Goal: Transaction & Acquisition: Purchase product/service

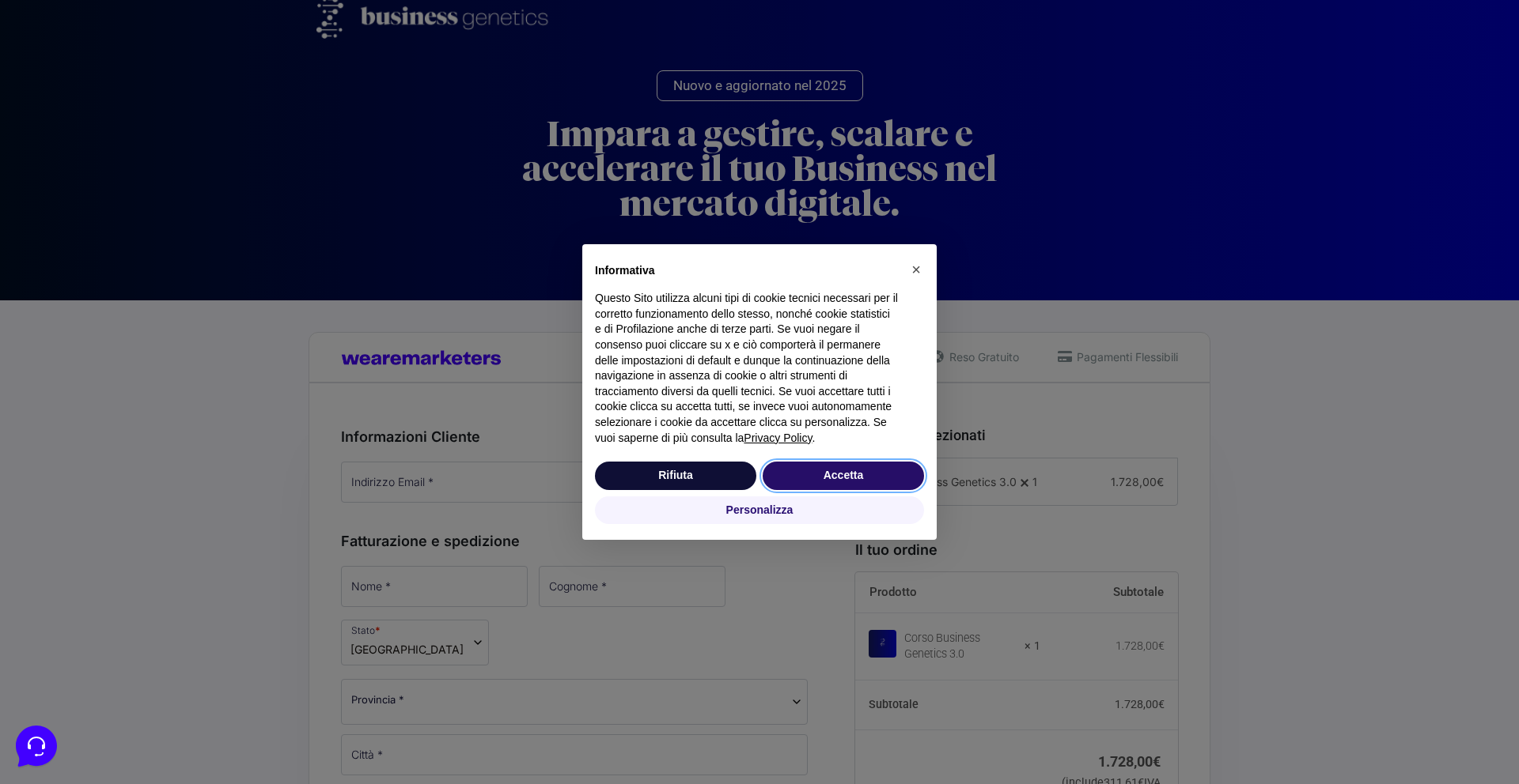
click at [818, 489] on button "Accetta" at bounding box center [842, 476] width 161 height 29
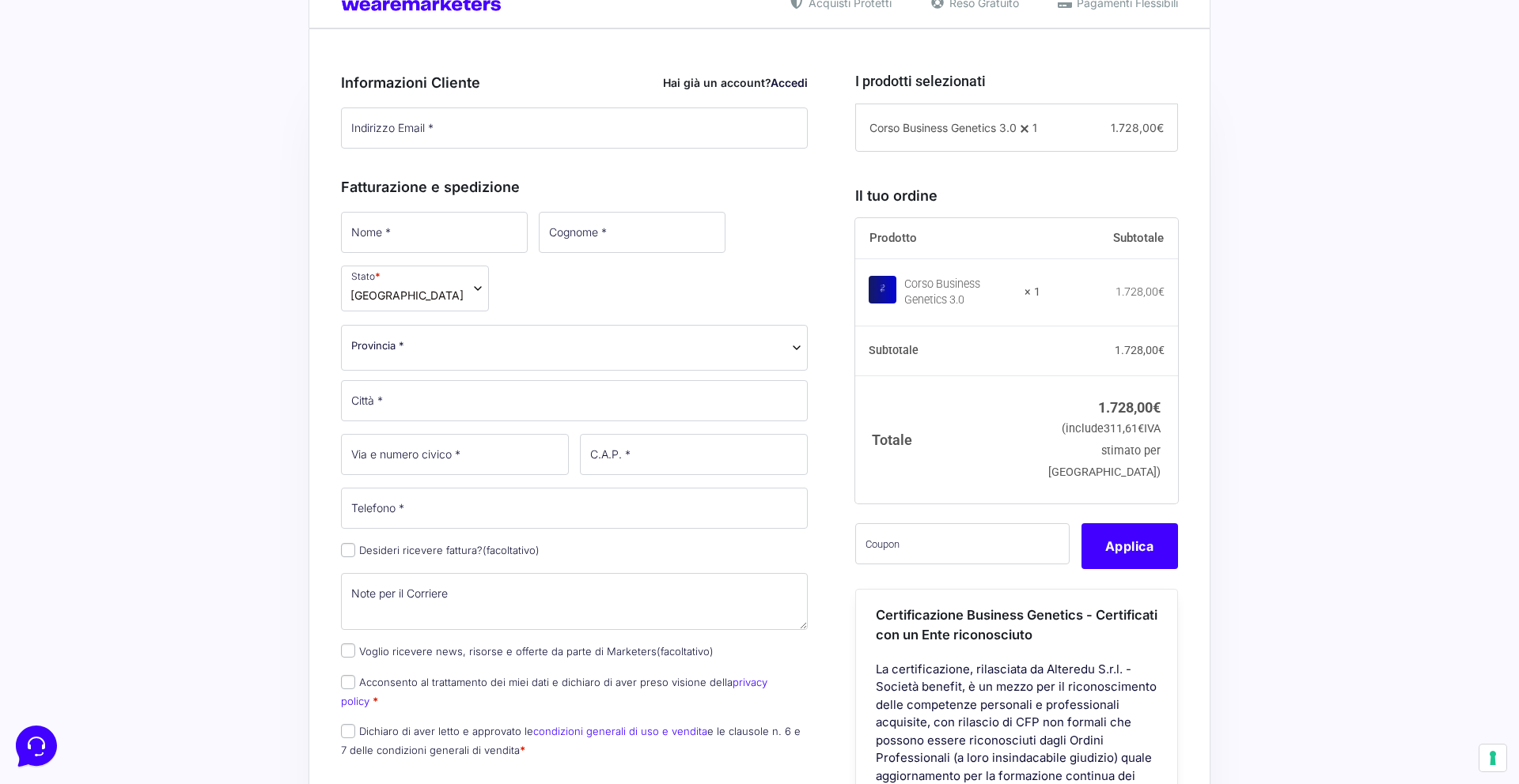
scroll to position [367, 0]
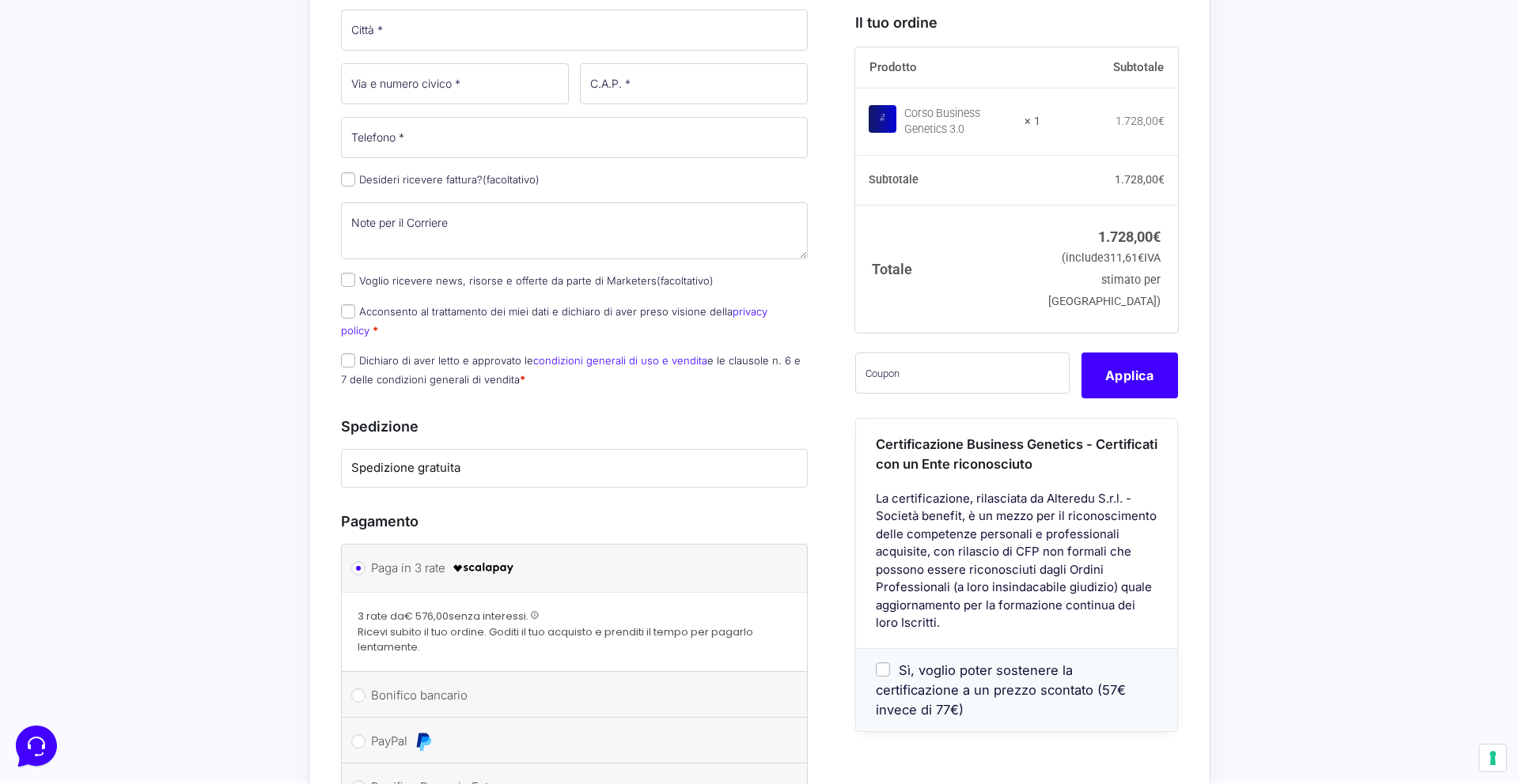
drag, startPoint x: 417, startPoint y: 407, endPoint x: 418, endPoint y: 399, distance: 8.1
click at [417, 450] on li "Spedizione gratuita" at bounding box center [575, 468] width 465 height 37
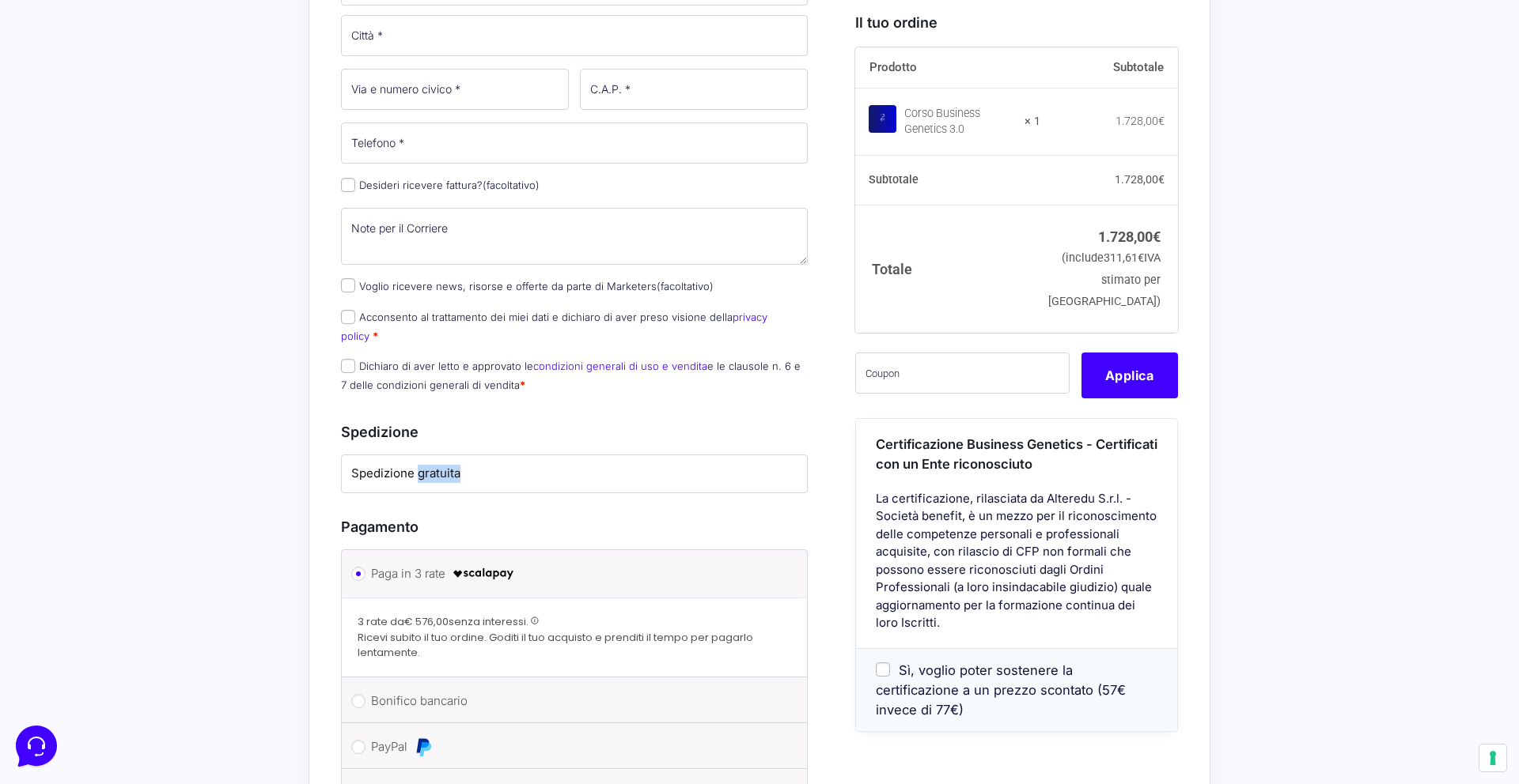
click at [418, 465] on label "Spedizione gratuita" at bounding box center [575, 473] width 446 height 18
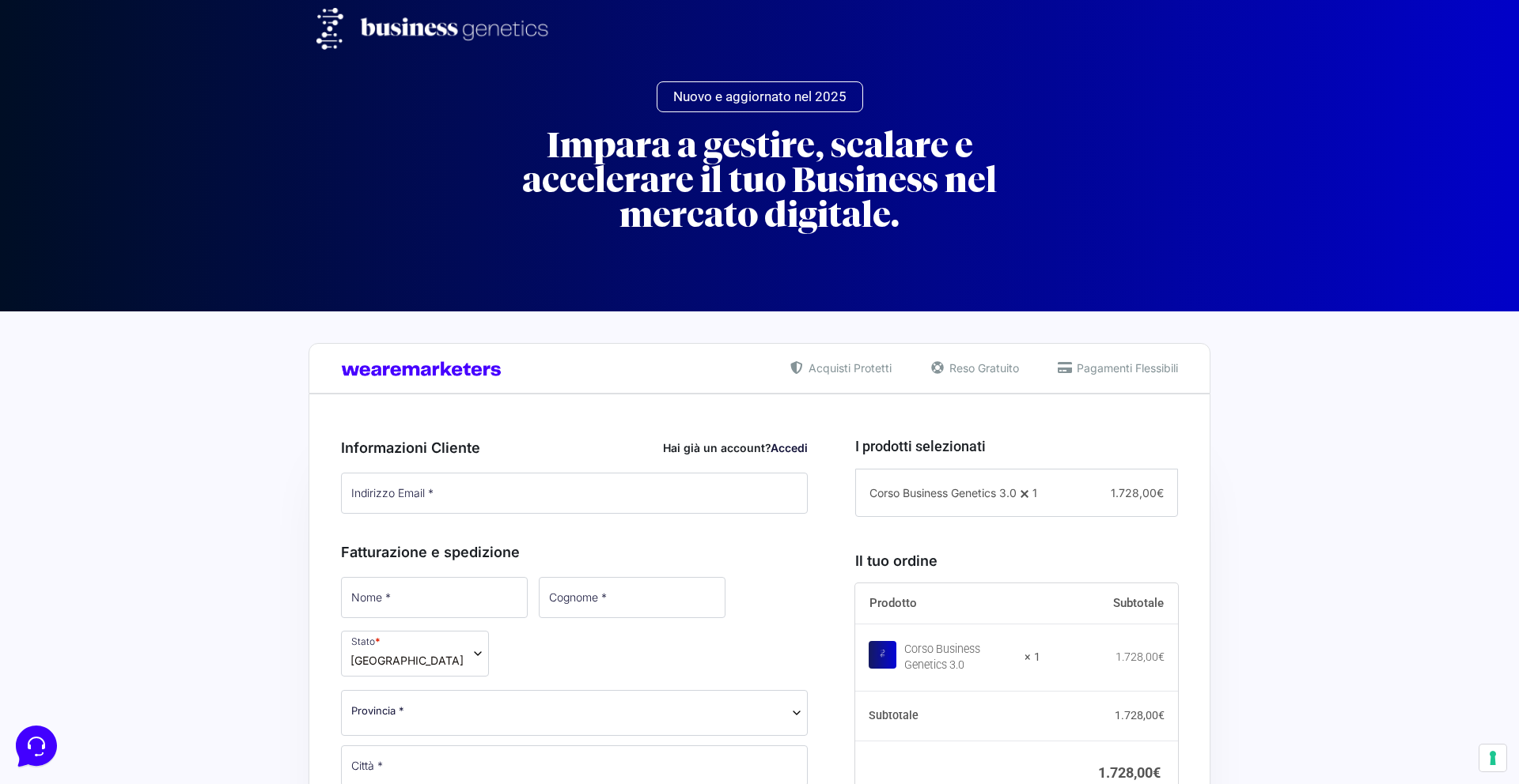
scroll to position [374, 0]
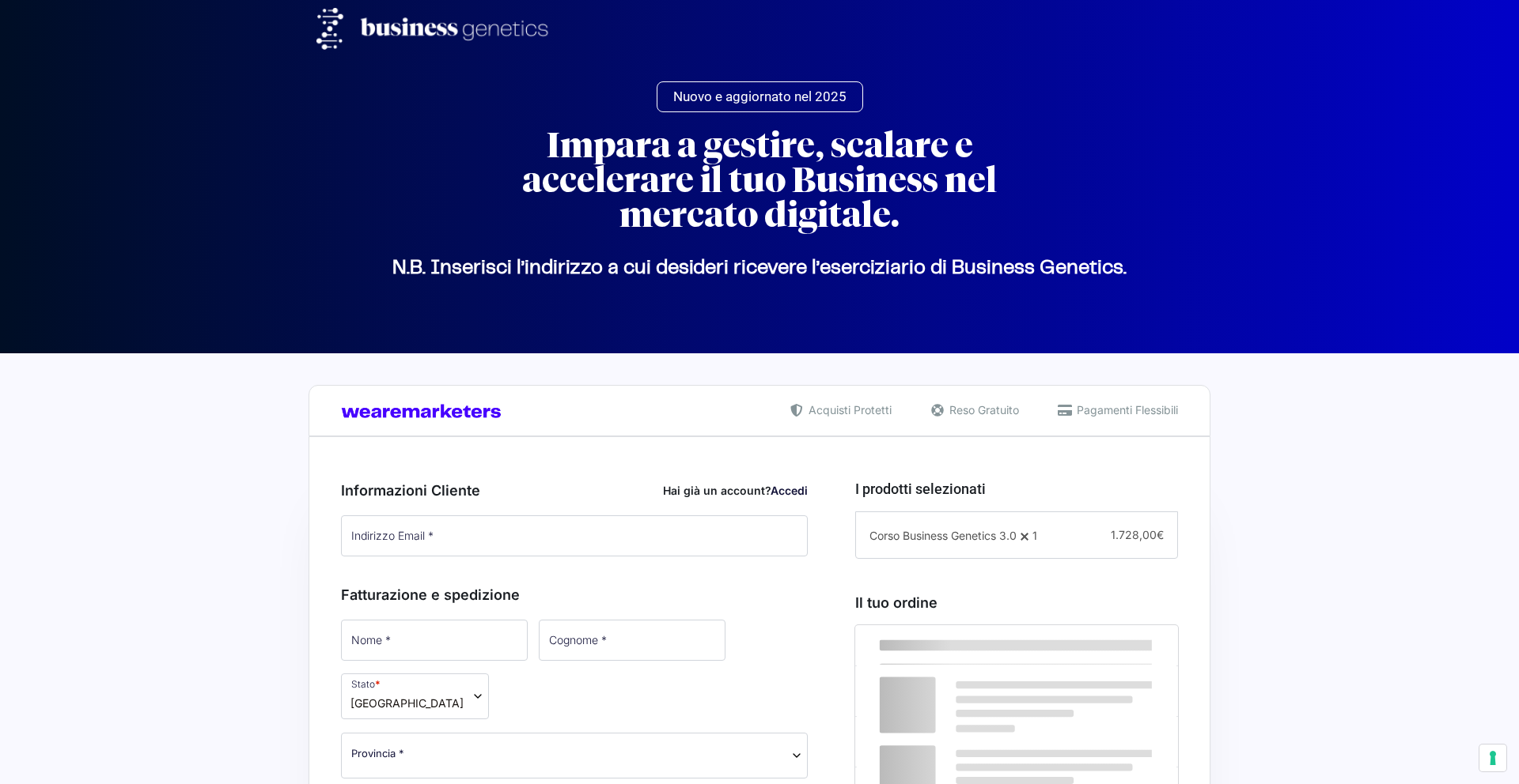
select select
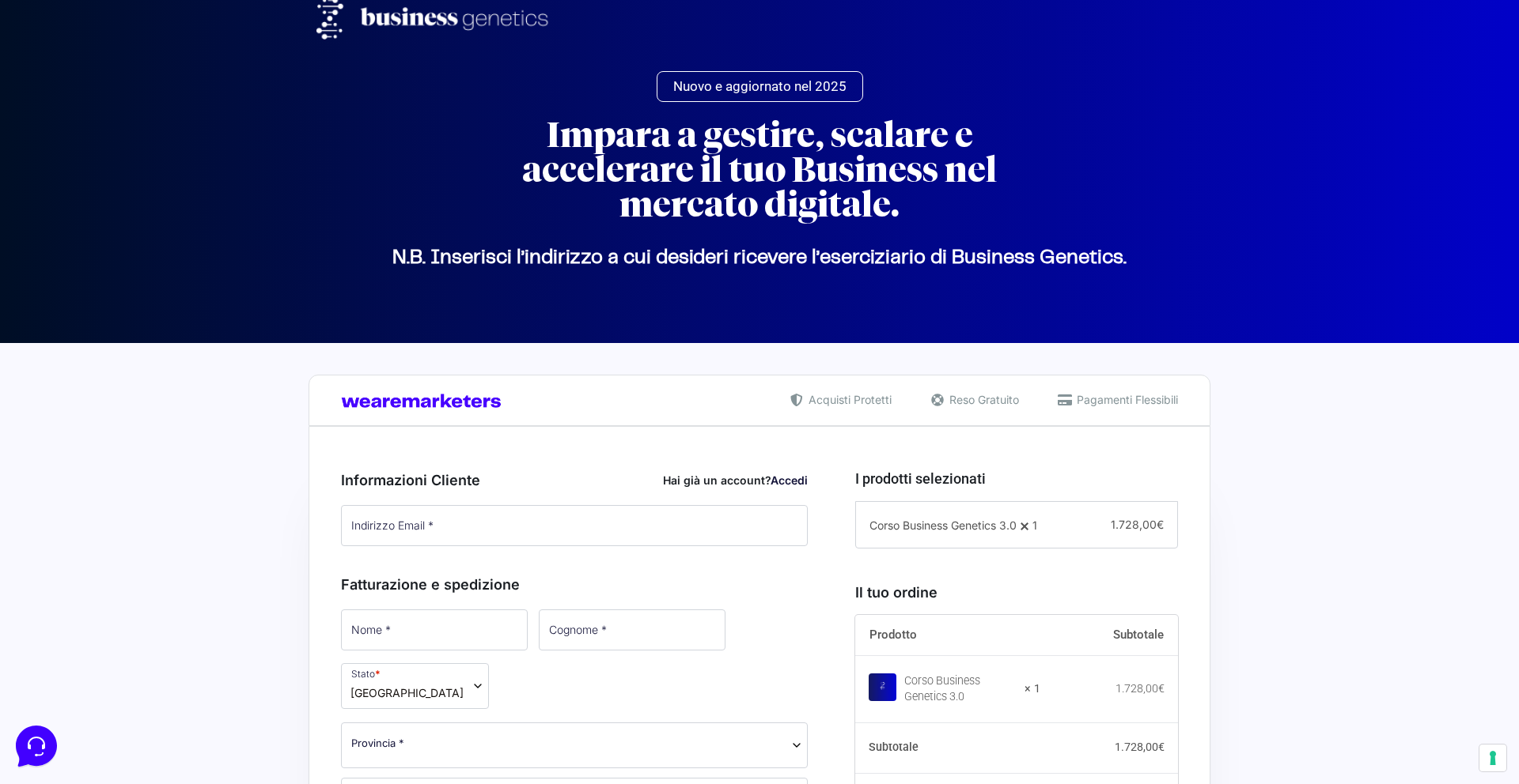
scroll to position [7, 0]
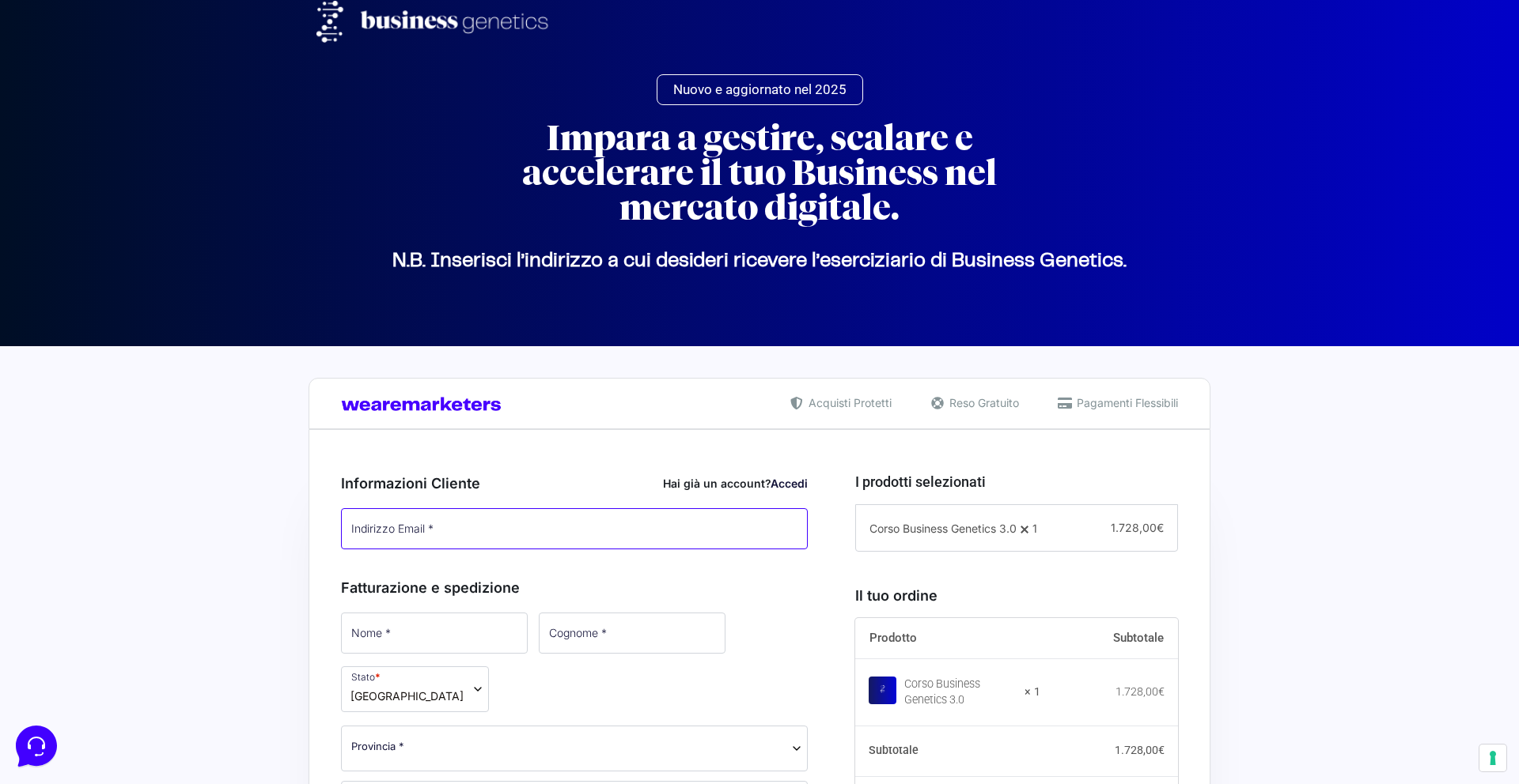
click at [514, 542] on input "Indirizzo Email *" at bounding box center [575, 529] width 467 height 41
paste input "[EMAIL_ADDRESS][DOMAIN_NAME]"
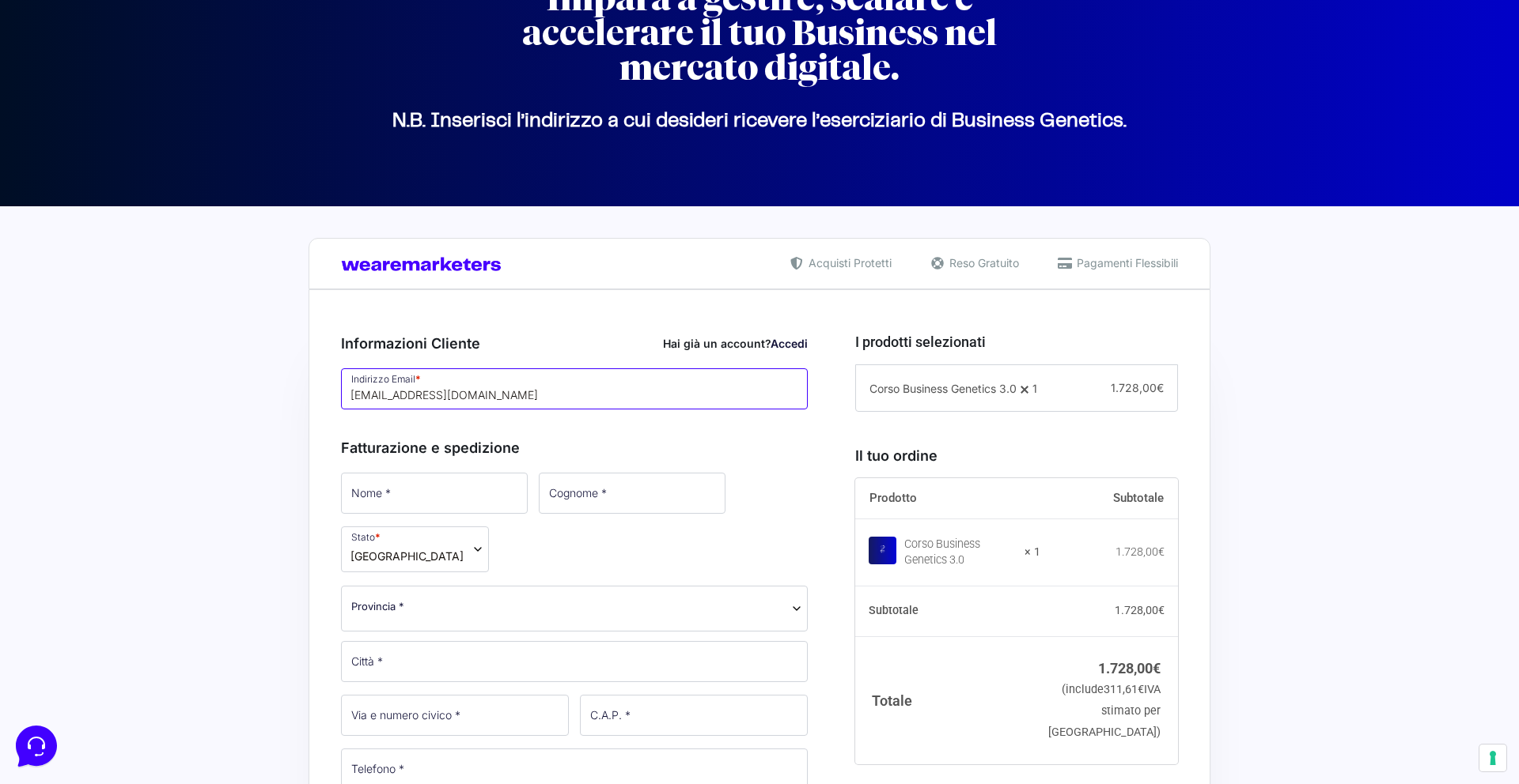
scroll to position [147, 0]
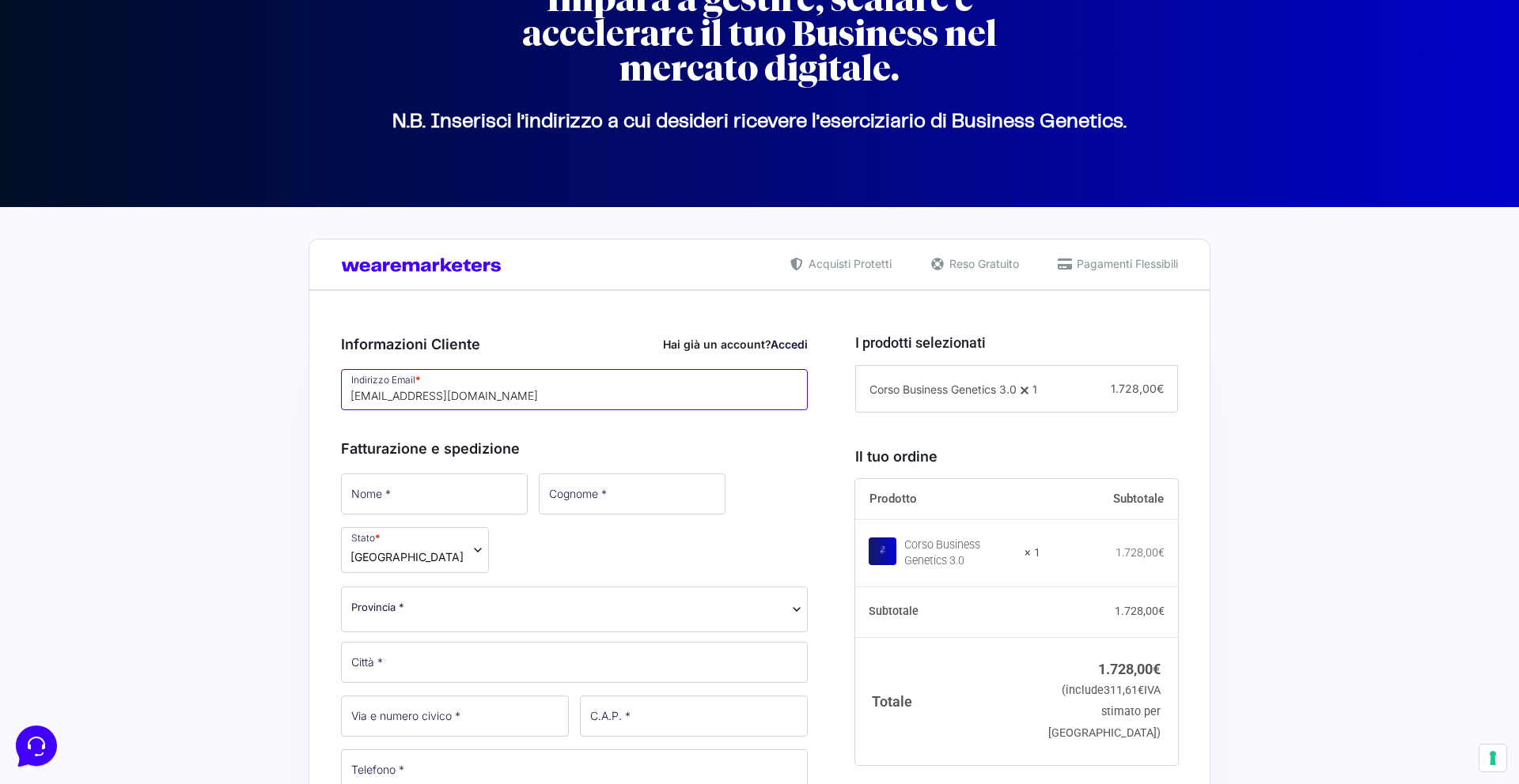
type input "[EMAIL_ADDRESS][DOMAIN_NAME]"
click at [411, 505] on input "Nome *" at bounding box center [435, 493] width 187 height 41
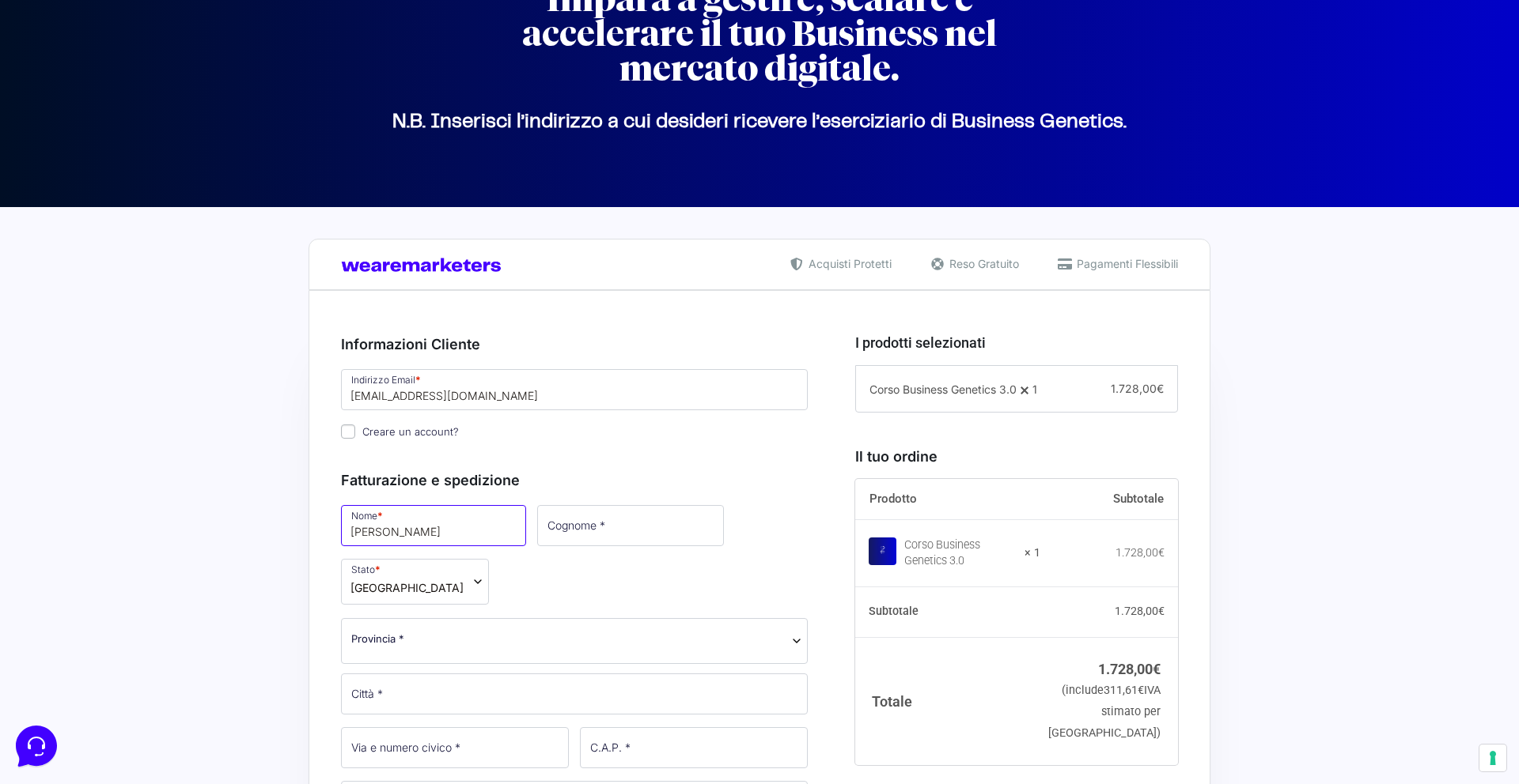
type input "[PERSON_NAME]"
click at [555, 528] on input "Cognome *" at bounding box center [631, 525] width 187 height 41
type input "[PERSON_NAME]"
click at [577, 618] on span "Provincia *" at bounding box center [575, 641] width 467 height 46
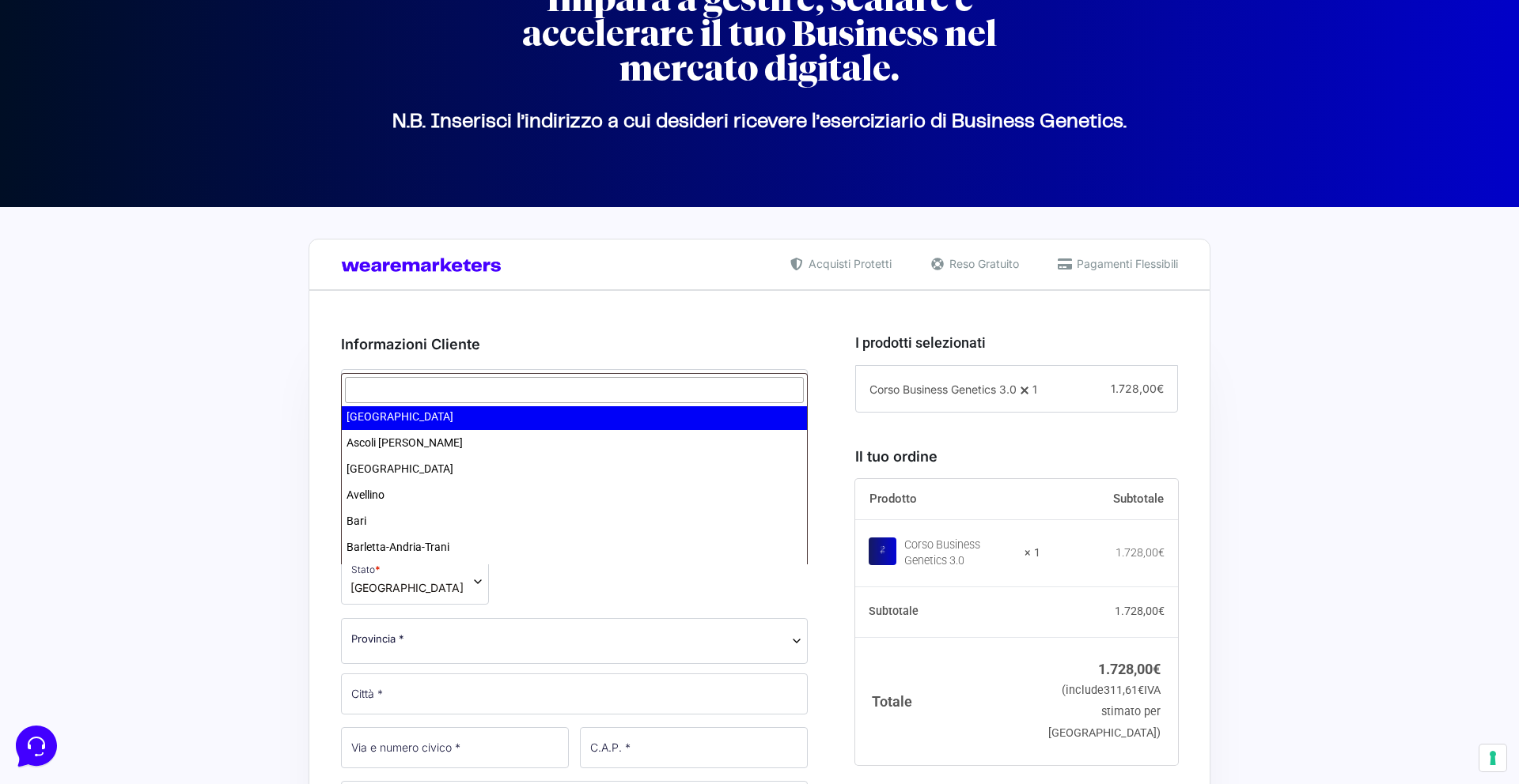
scroll to position [106, 0]
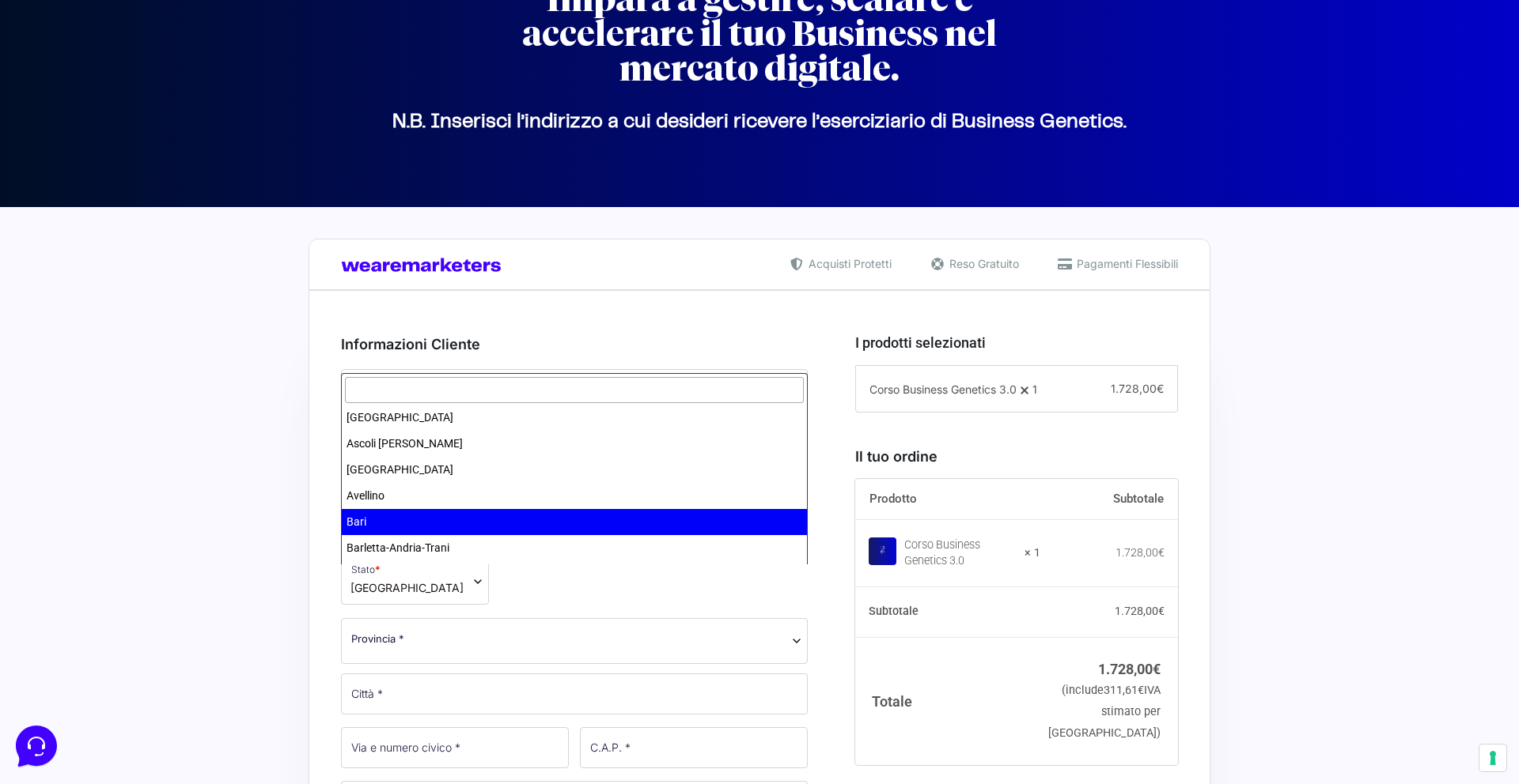
select select "BA"
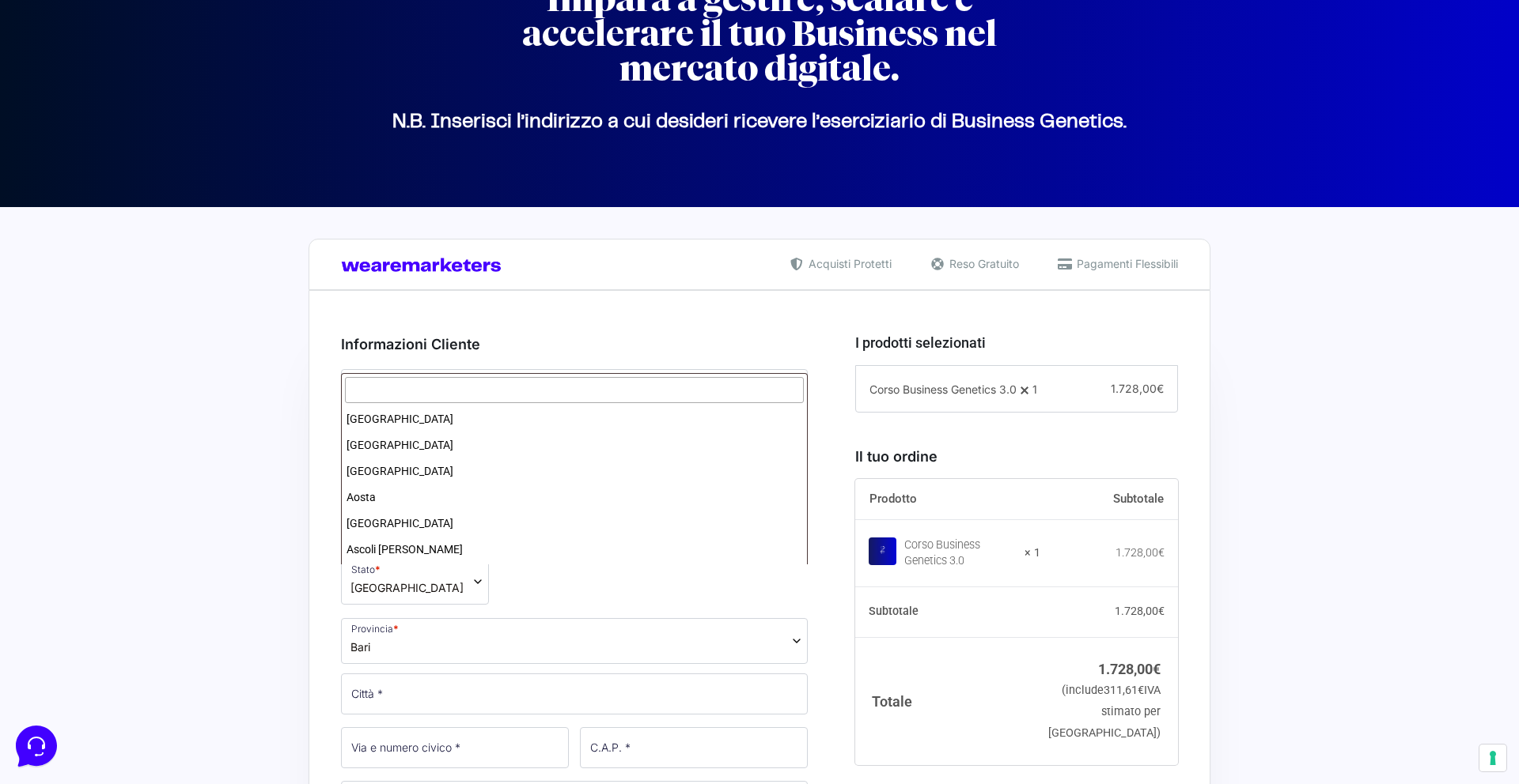
click at [486, 618] on span "Bari" at bounding box center [575, 641] width 467 height 46
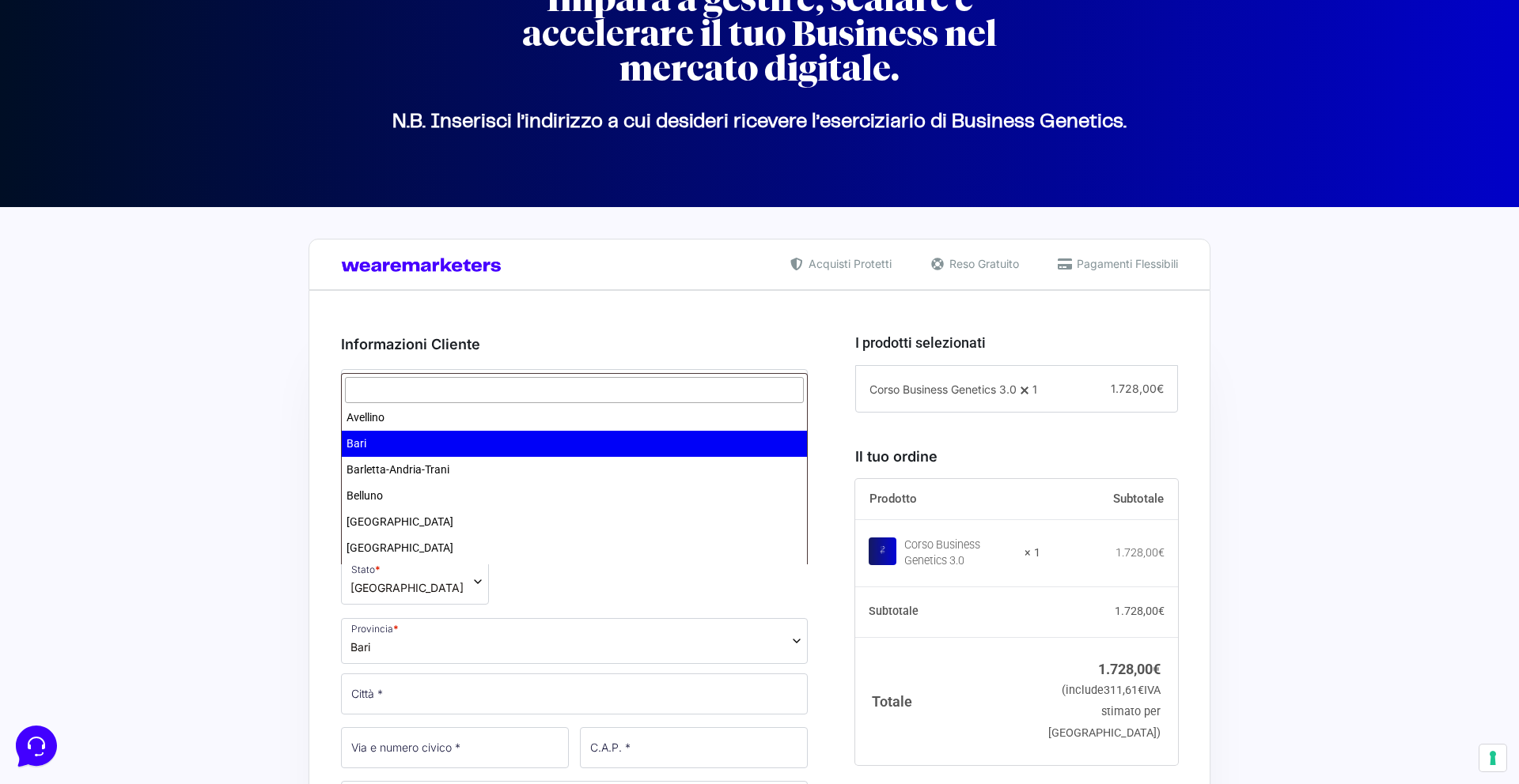
click at [465, 618] on span "Bari" at bounding box center [575, 641] width 467 height 46
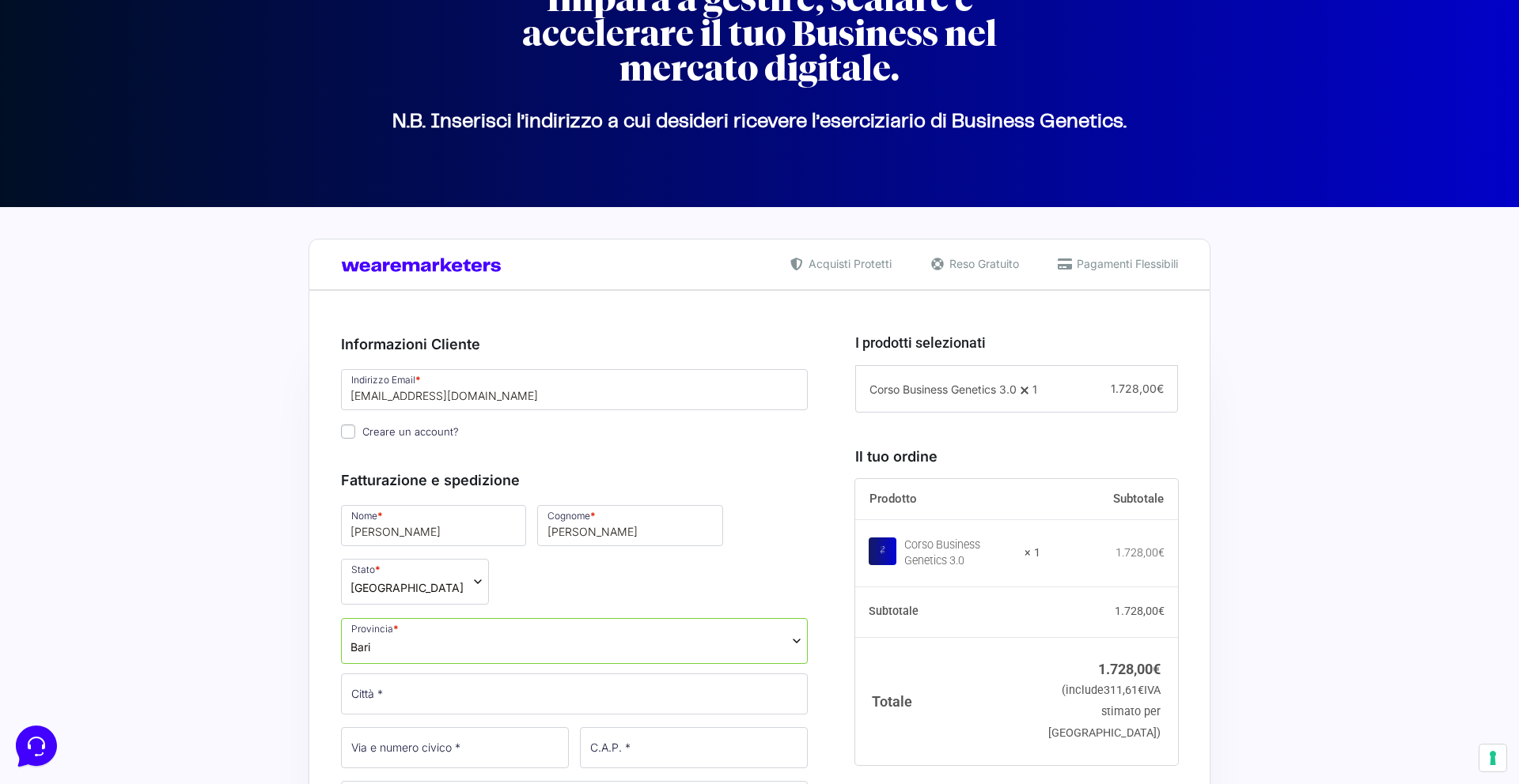
click at [465, 618] on span "Bari" at bounding box center [575, 641] width 467 height 46
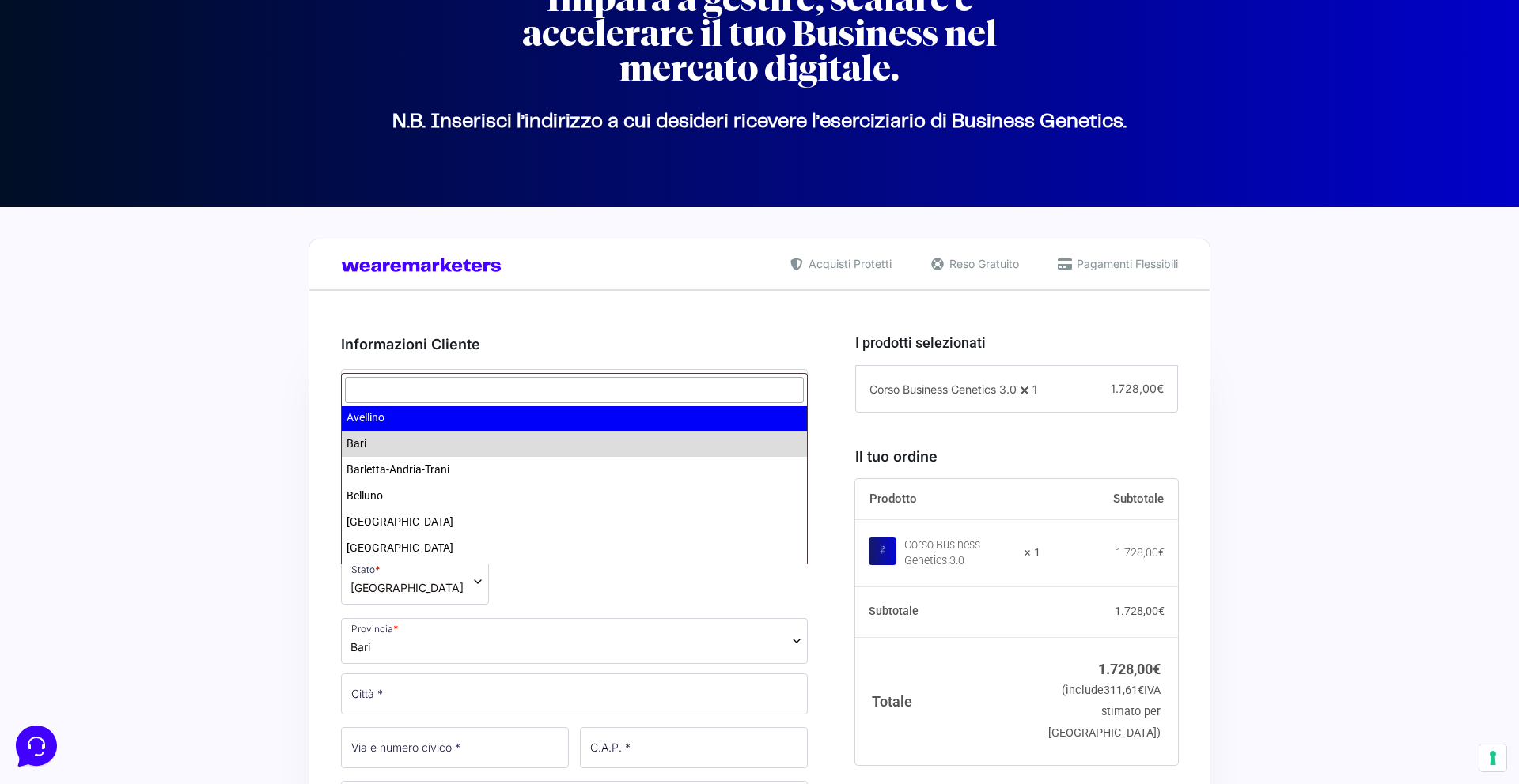
click at [438, 386] on input "text" at bounding box center [574, 390] width 458 height 26
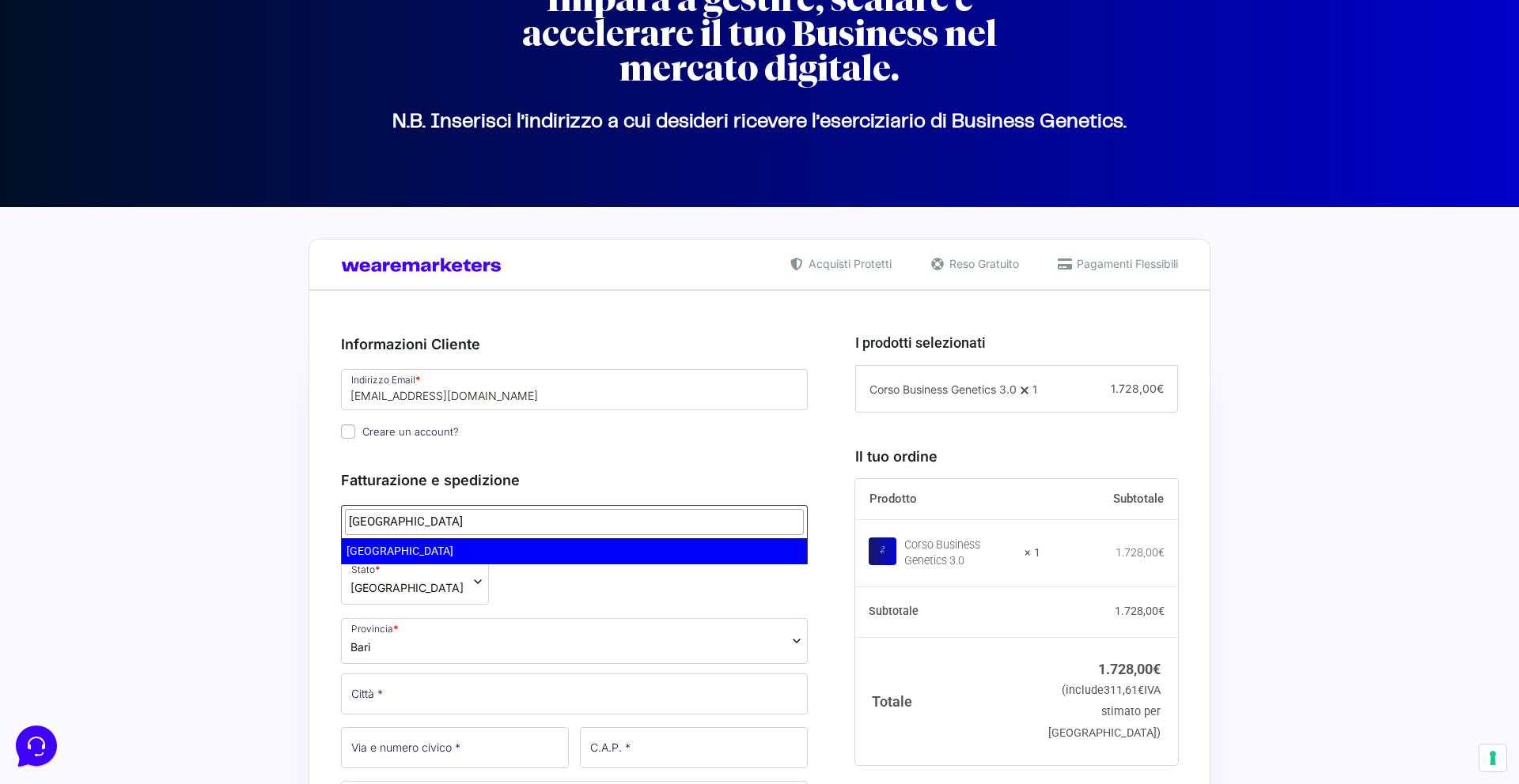
type input "roma"
select select "RM"
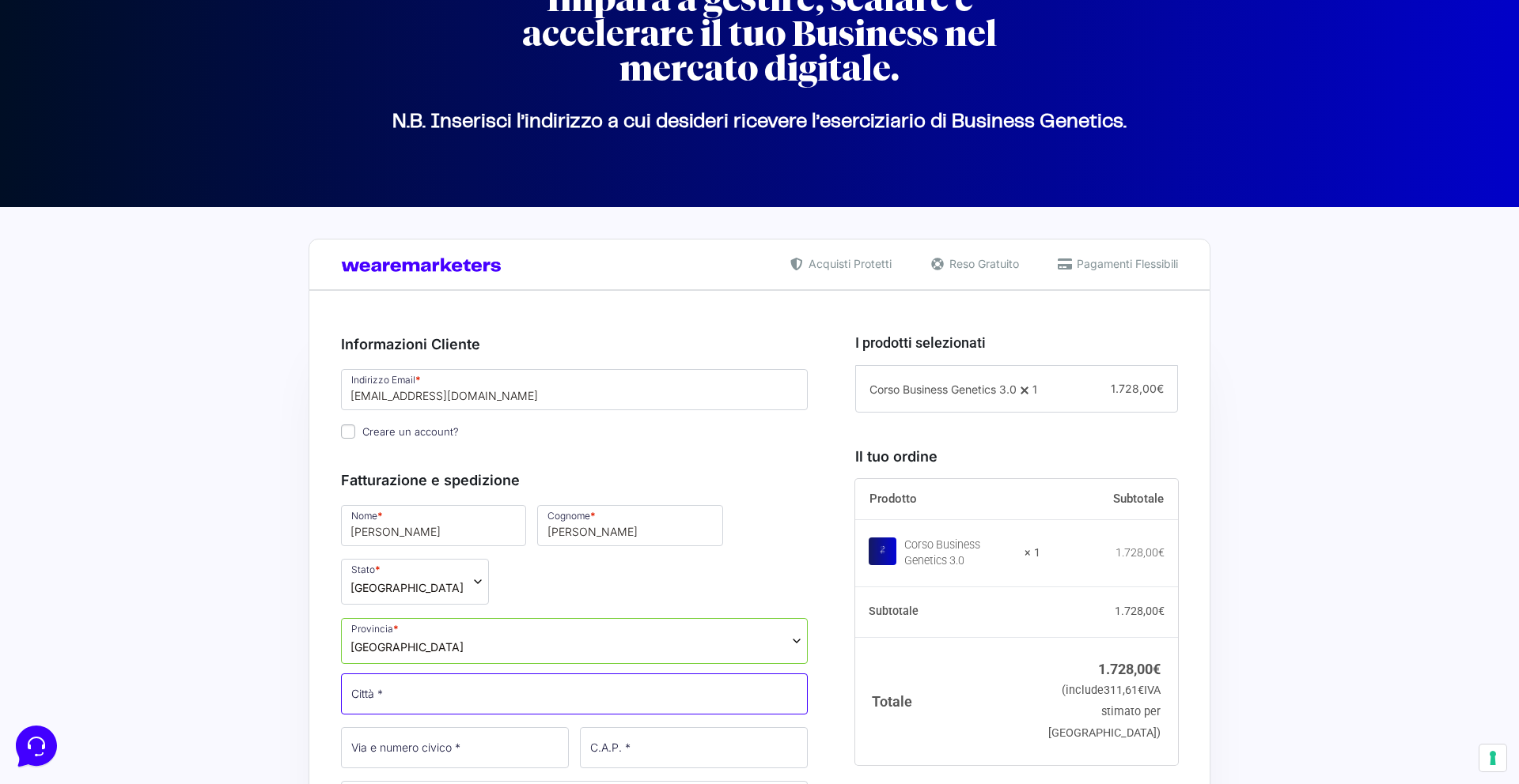
click at [420, 673] on input "Città *" at bounding box center [575, 694] width 467 height 41
type input "[GEOGRAPHIC_DATA]"
click at [489, 773] on div "Nome * Marco Bryan Cognome * Grieco Stato * Seleziona un paese / una regione… A…" at bounding box center [574, 783] width 477 height 560
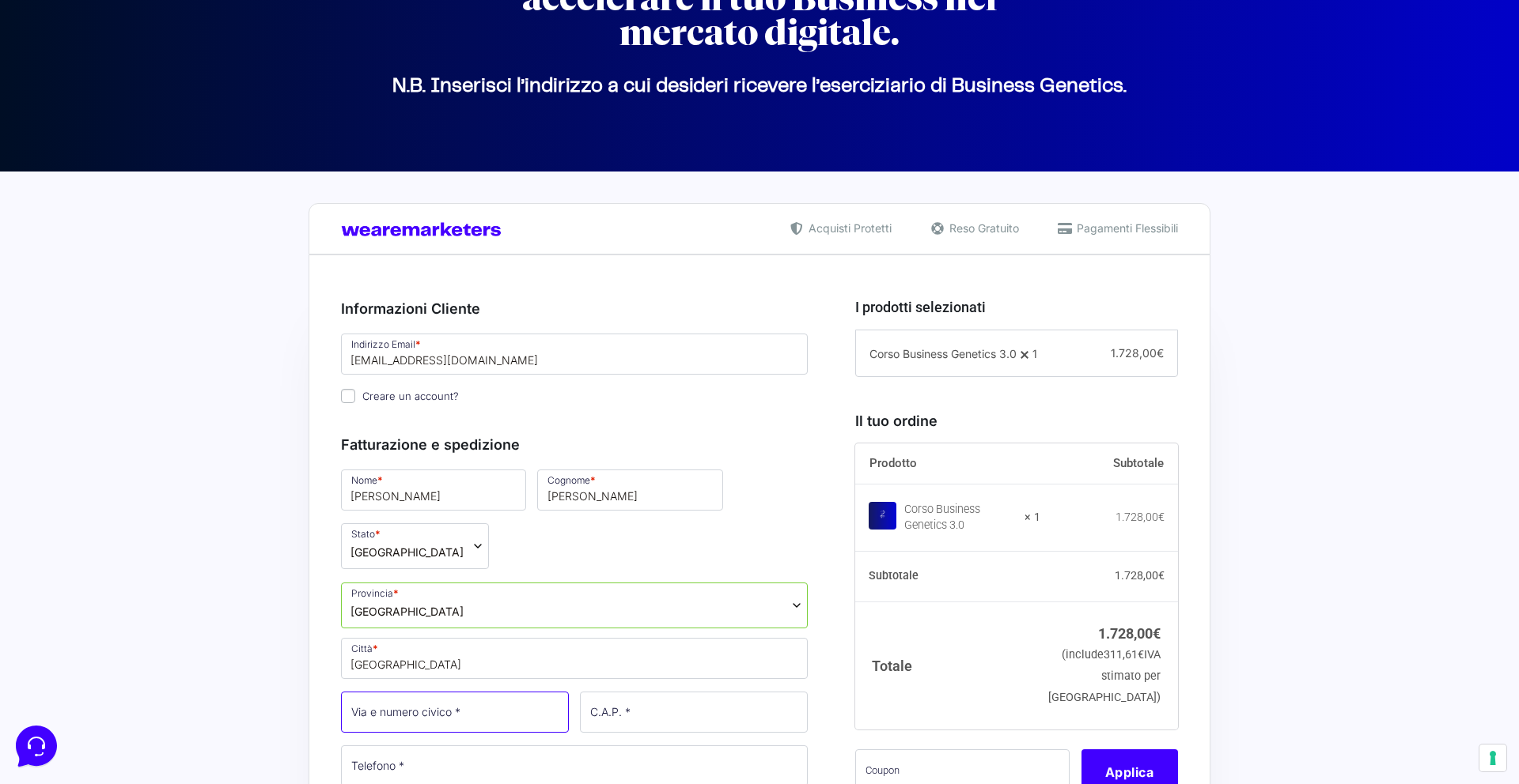
click at [476, 692] on input "Via e numero civico *" at bounding box center [455, 712] width 228 height 41
type input "[STREET_ADDRESS]"
click at [644, 692] on input "C.A.P. *" at bounding box center [693, 712] width 228 height 41
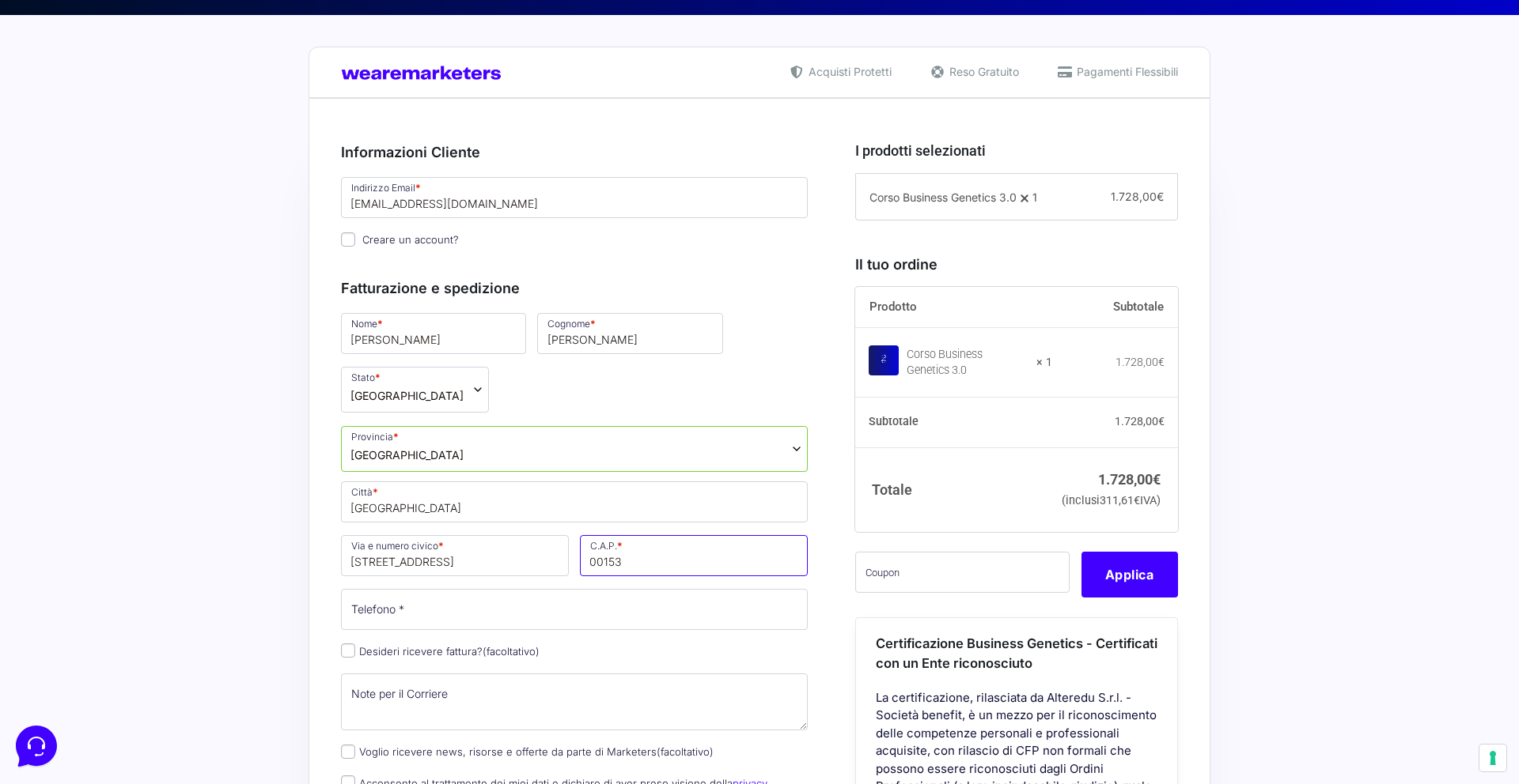
scroll to position [349, 0]
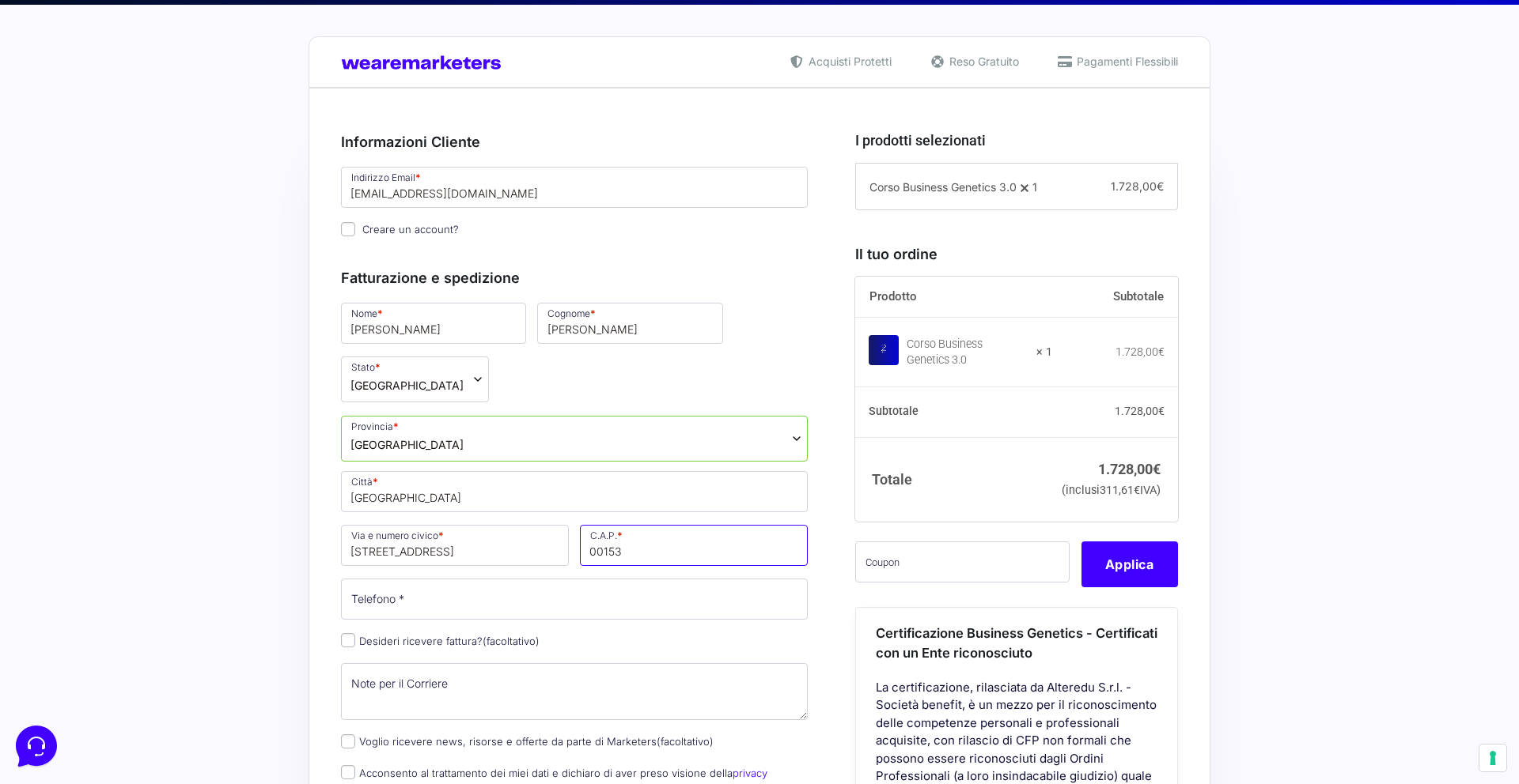
type input "00153"
click at [535, 579] on input "Telefono *" at bounding box center [575, 599] width 467 height 41
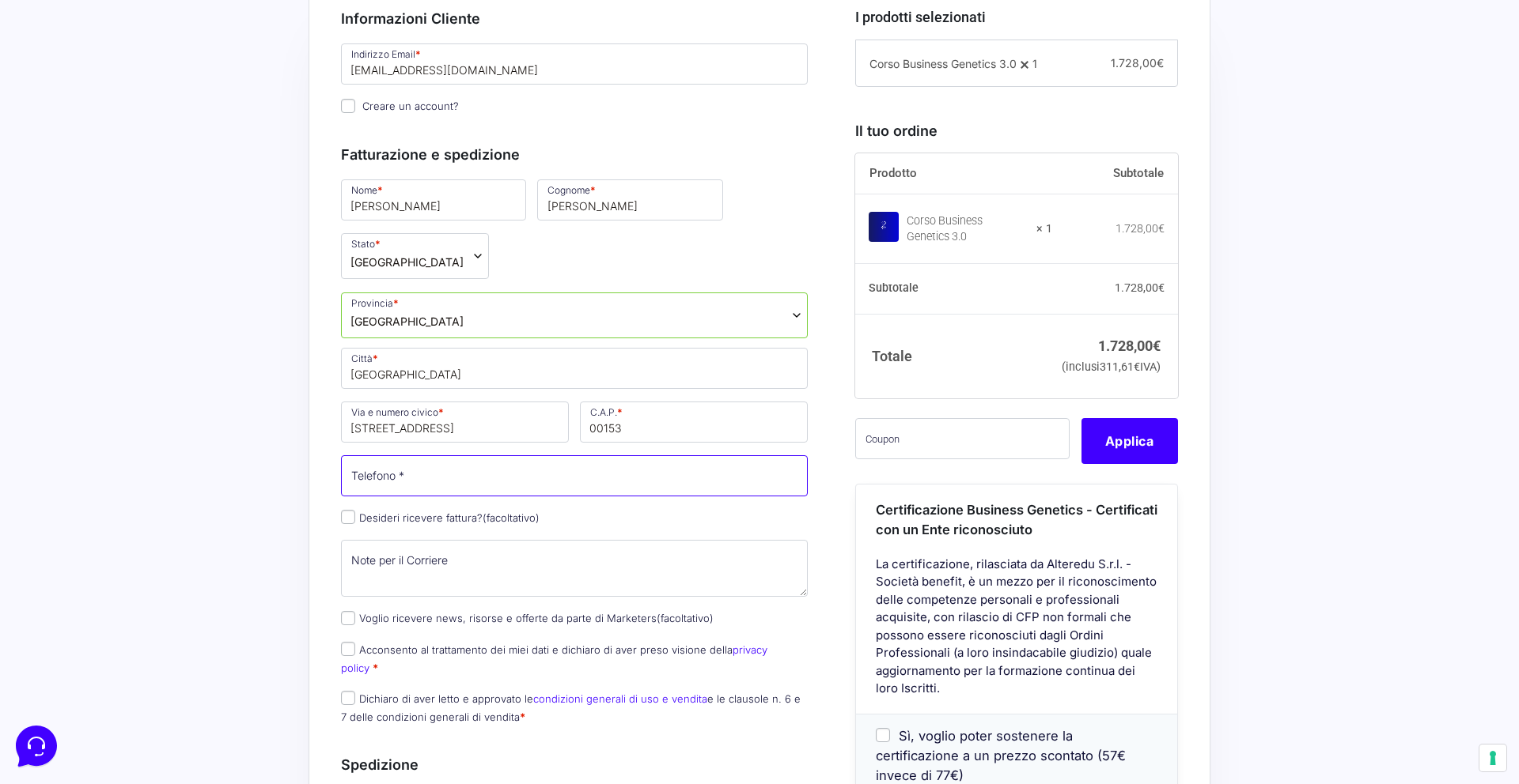
scroll to position [472, 0]
type input "3278279770"
click at [348, 641] on input "Acconsento al trattamento dei miei dati e dichiaro di aver preso visione della …" at bounding box center [348, 648] width 14 height 14
checkbox input "true"
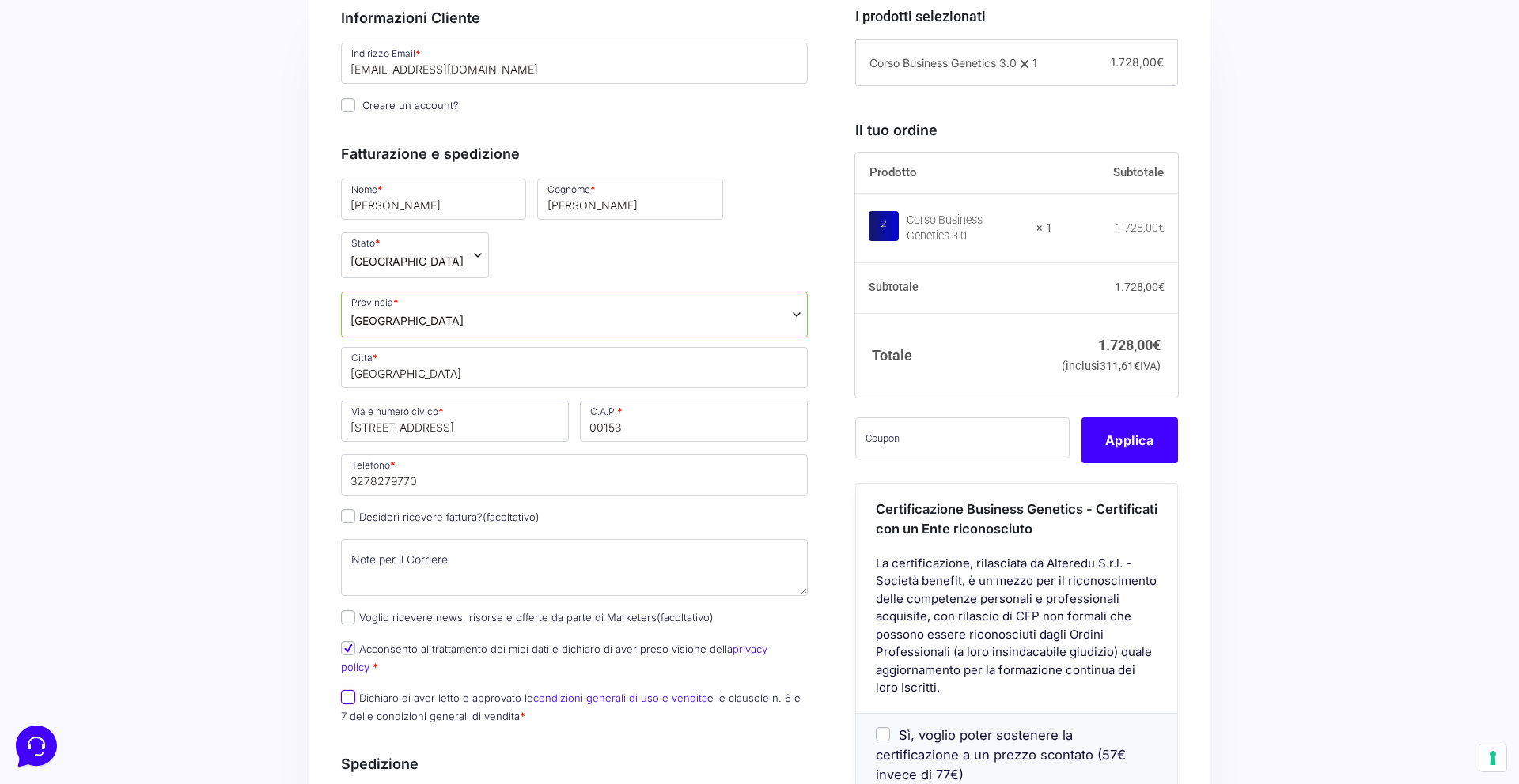
drag, startPoint x: 347, startPoint y: 626, endPoint x: 360, endPoint y: 618, distance: 15.3
click at [348, 691] on input "Dichiaro di aver letto e approvato le condizioni generali di uso e vendita e le…" at bounding box center [348, 697] width 14 height 14
checkbox input "true"
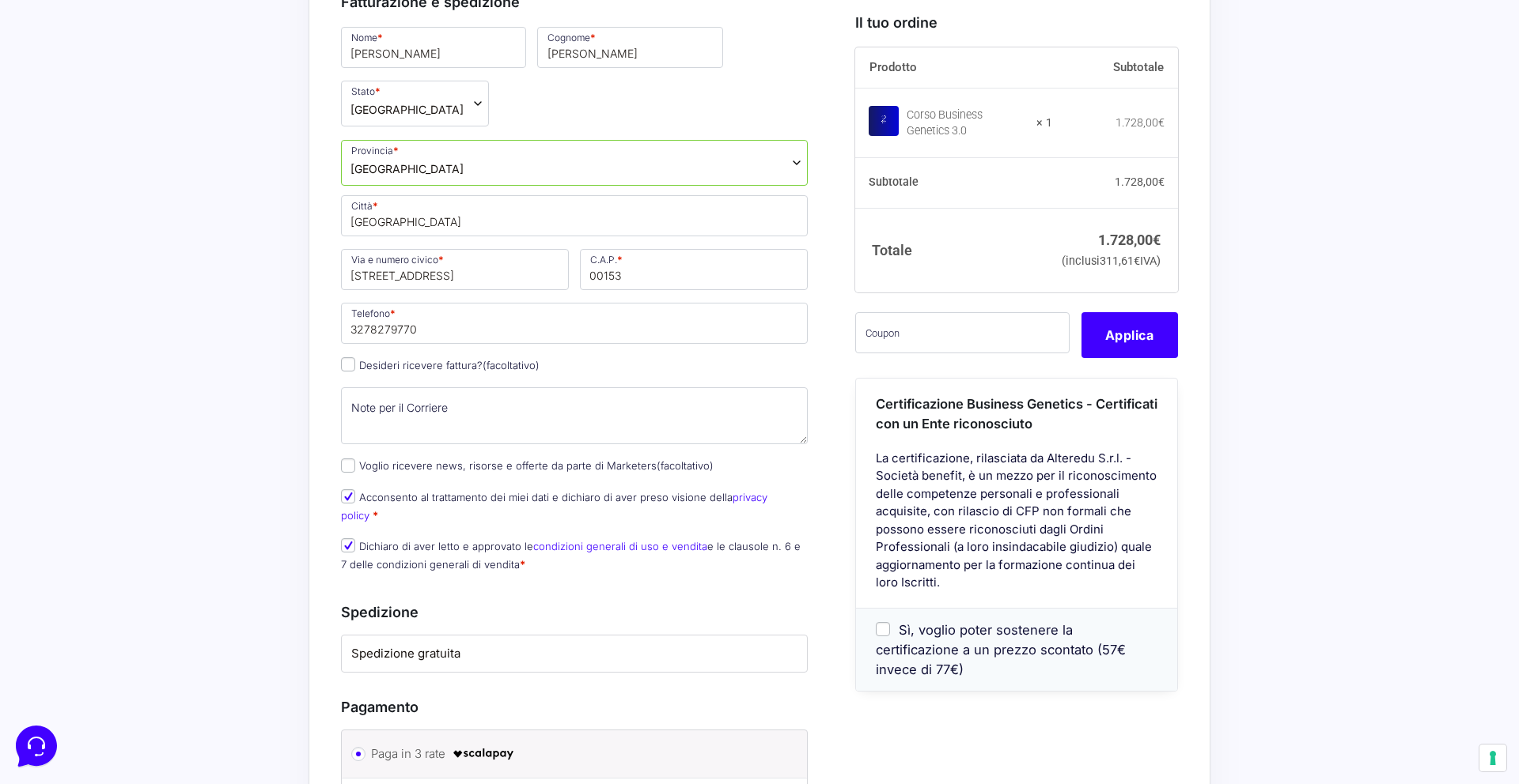
click at [469, 645] on label "Spedizione gratuita" at bounding box center [575, 653] width 446 height 18
click at [476, 634] on li "Spedizione gratuita" at bounding box center [575, 653] width 465 height 37
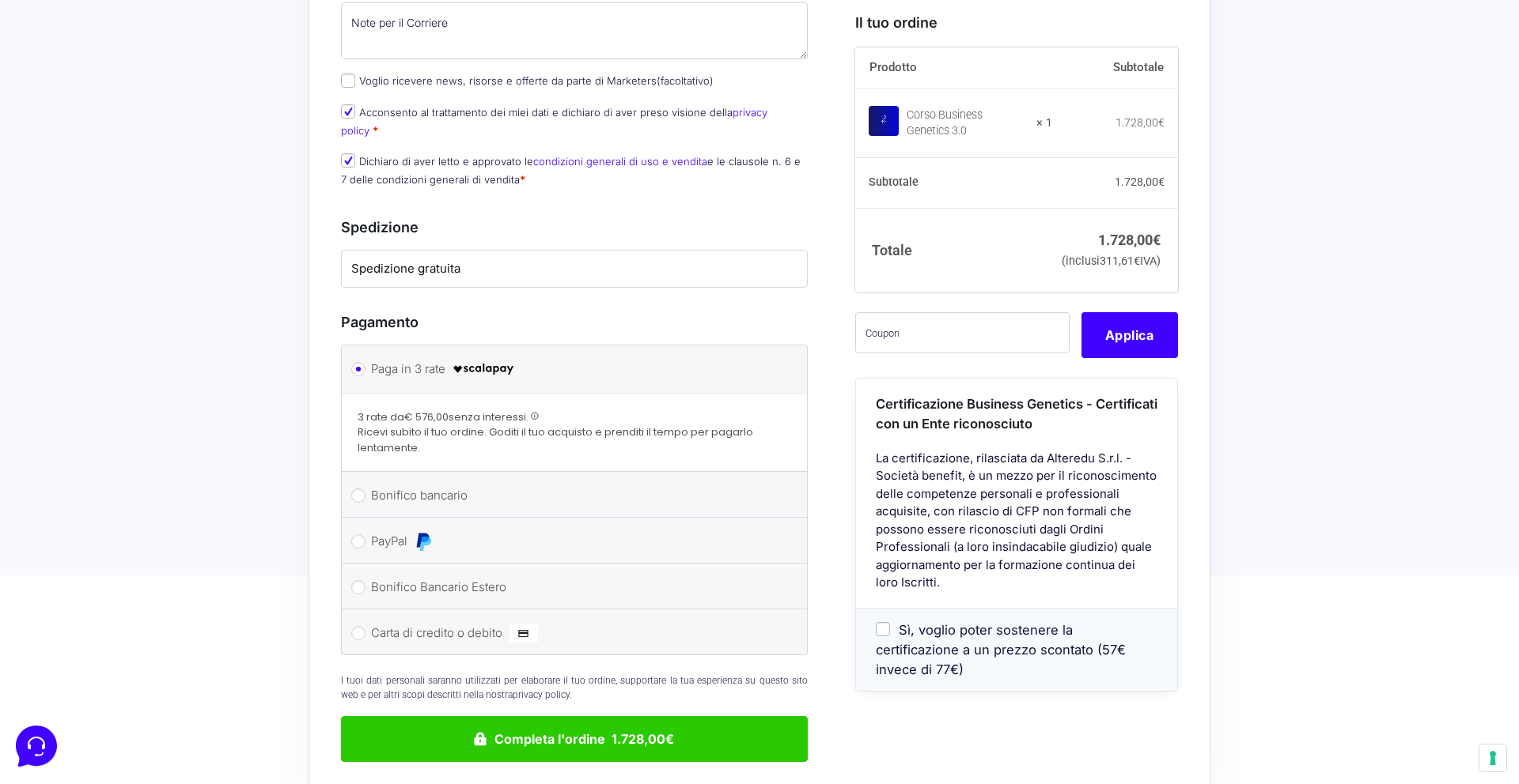
scroll to position [1013, 0]
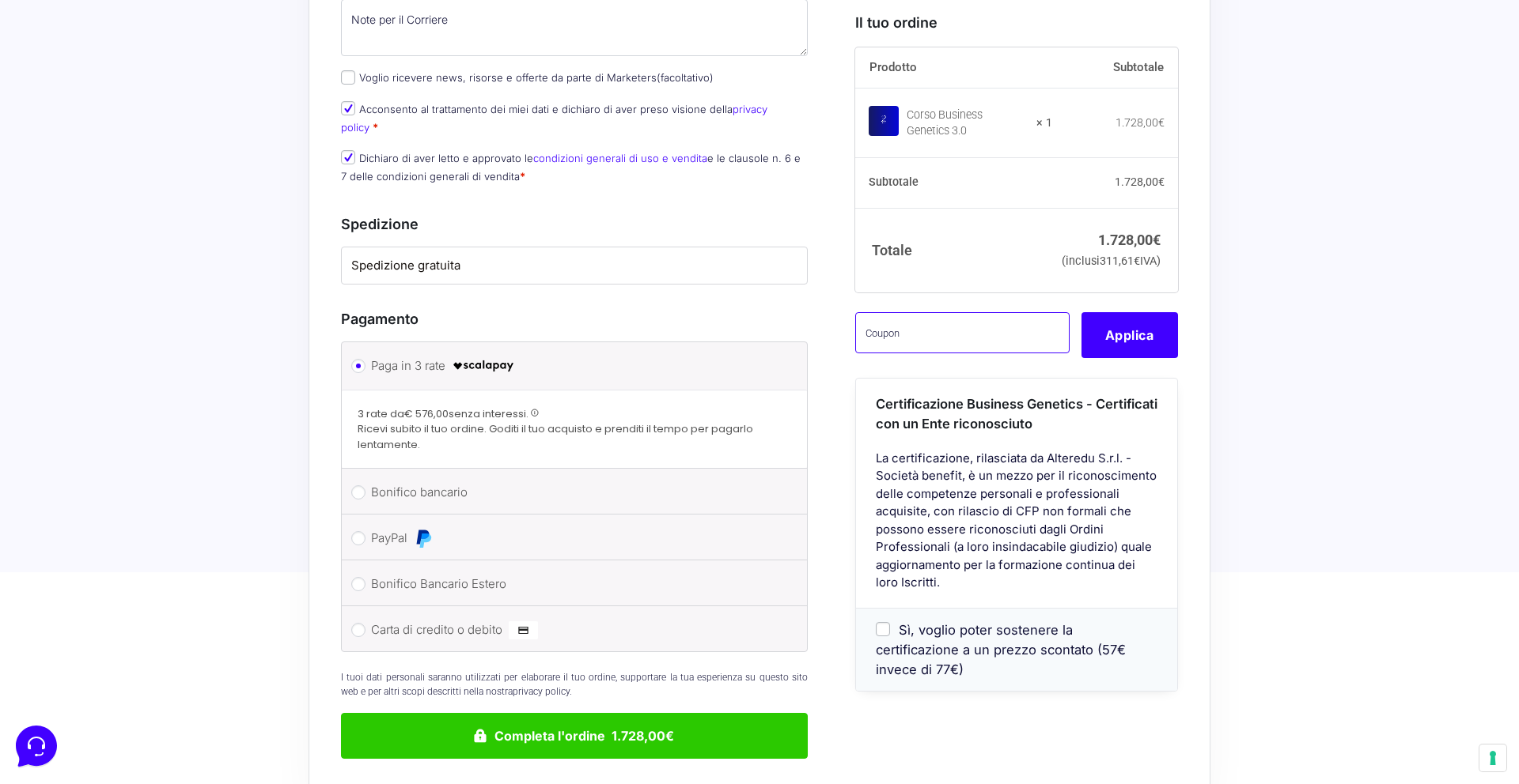
click at [917, 353] on input "text" at bounding box center [962, 332] width 214 height 41
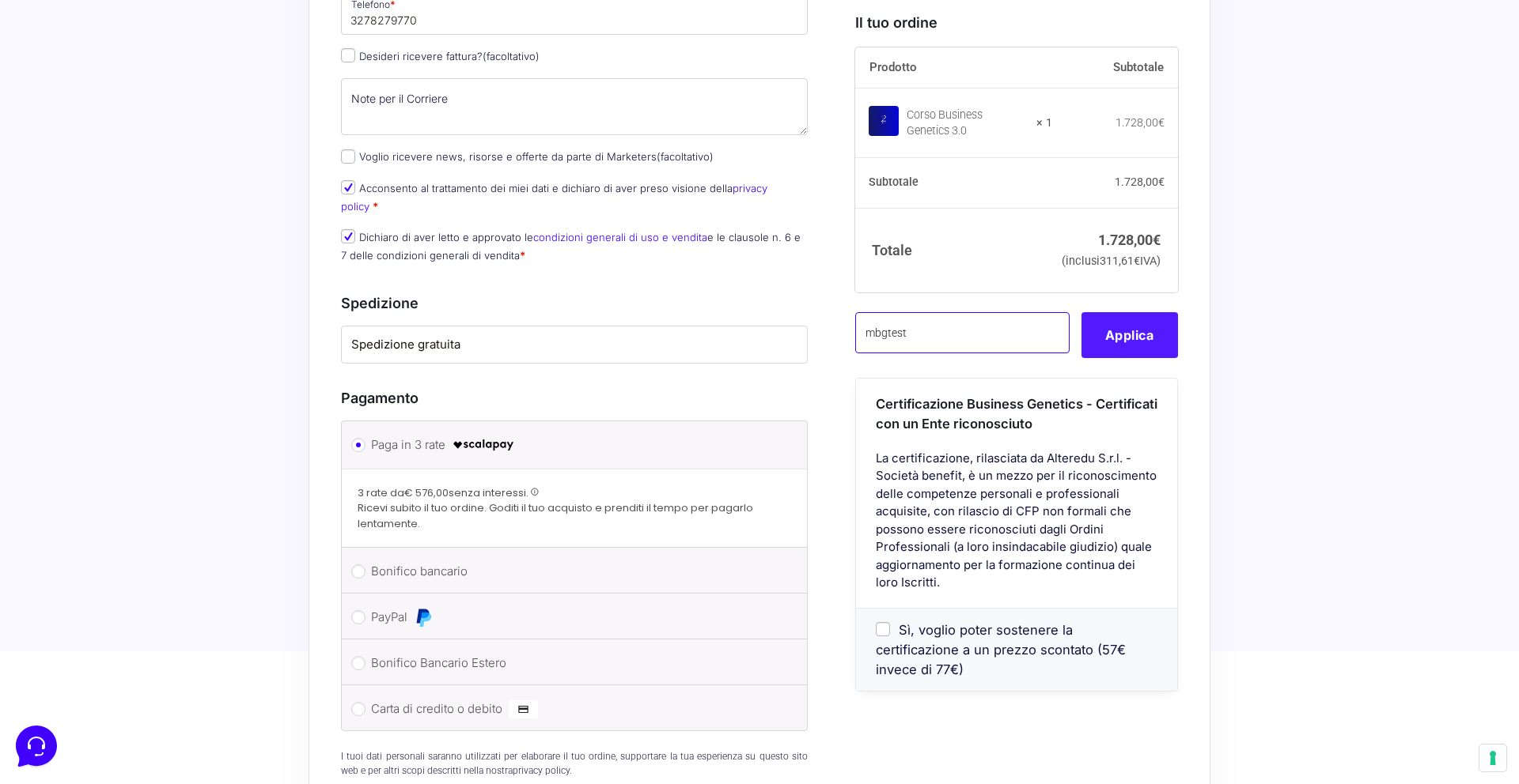
scroll to position [929, 0]
type input "mbgtest"
click at [1132, 358] on button "Applica" at bounding box center [1129, 335] width 96 height 46
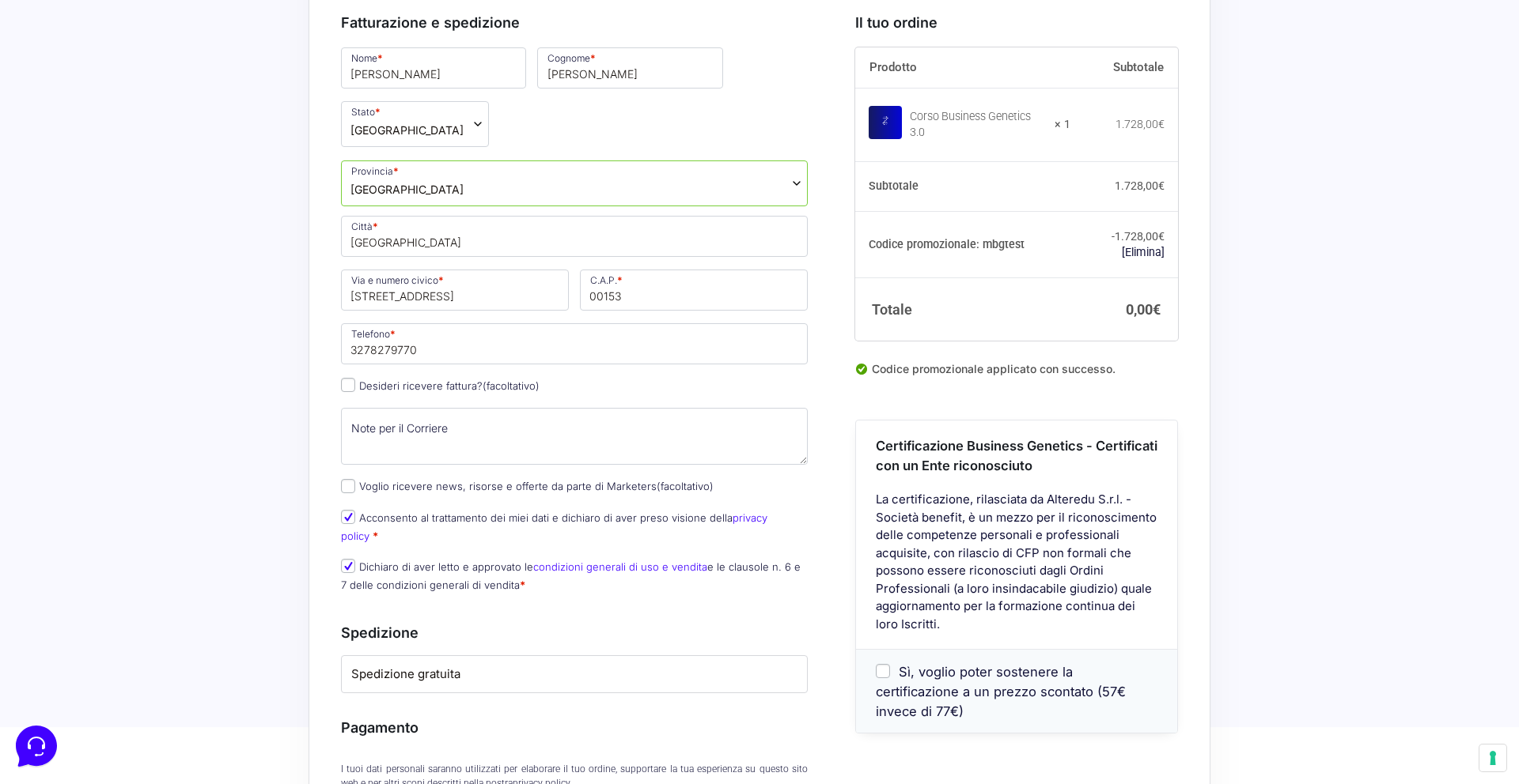
scroll to position [612, 0]
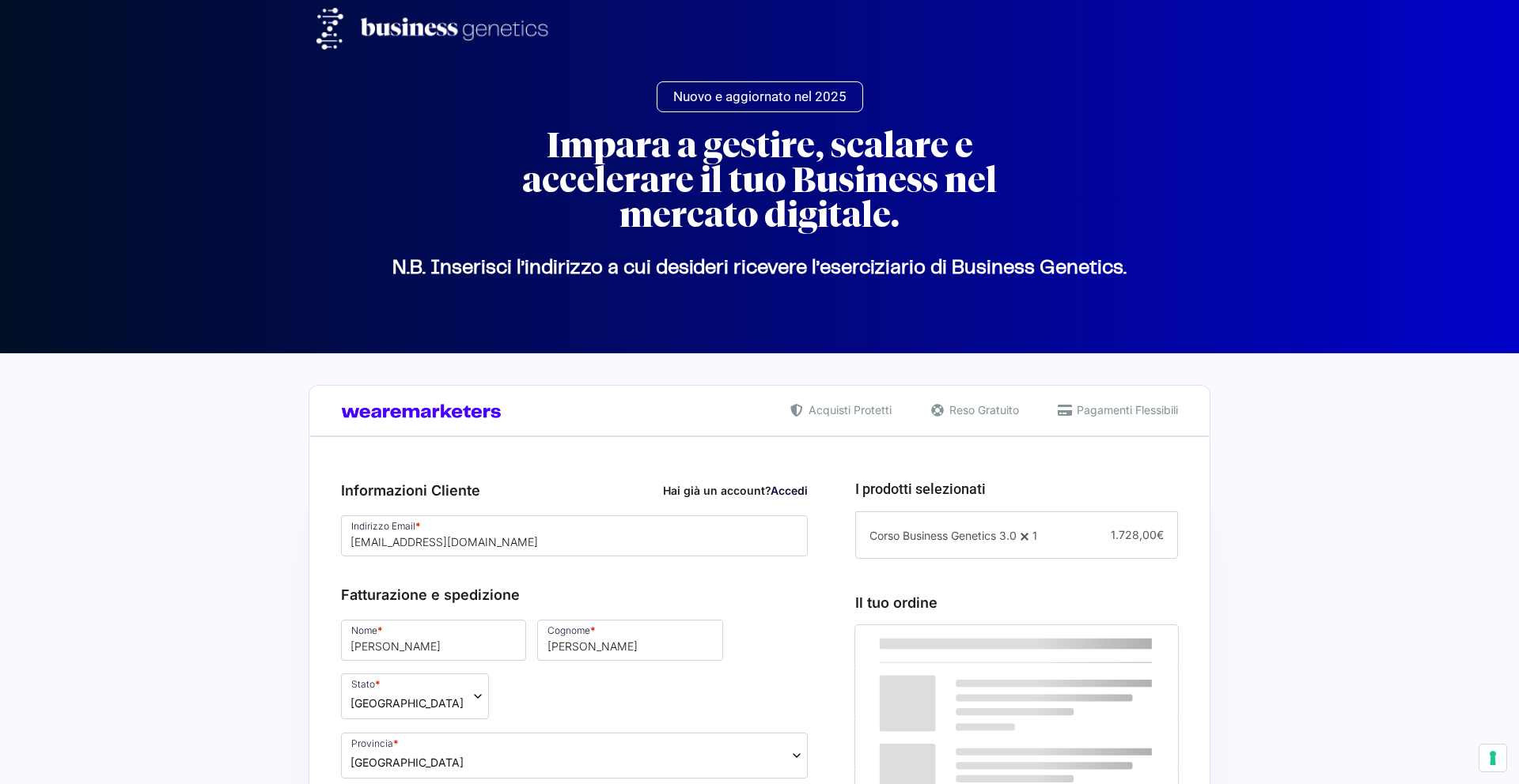
select select "RM"
